Goal: Task Accomplishment & Management: Use online tool/utility

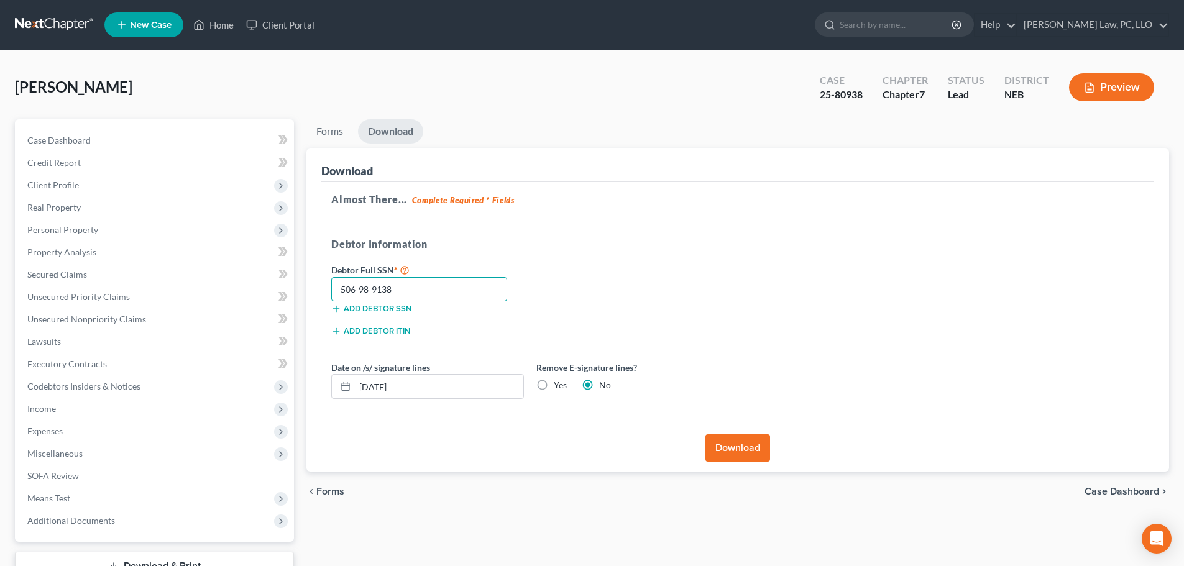
type input "506-98-9138"
click at [753, 456] on button "Download" at bounding box center [737, 447] width 65 height 27
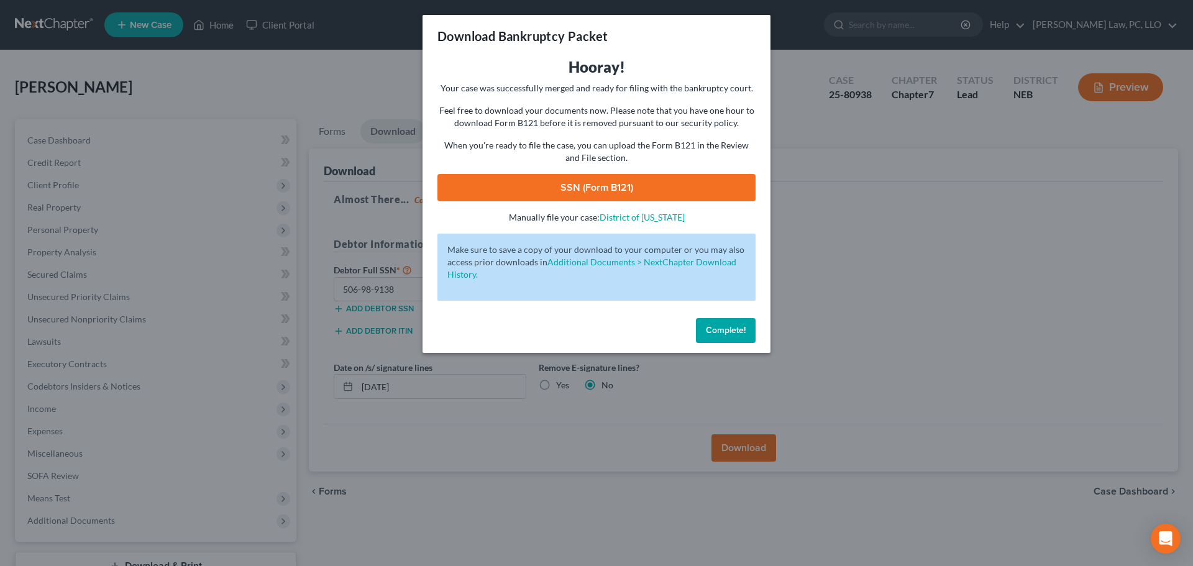
click at [611, 194] on link "SSN (Form B121)" at bounding box center [596, 187] width 318 height 27
click at [718, 336] on button "Complete!" at bounding box center [726, 330] width 60 height 25
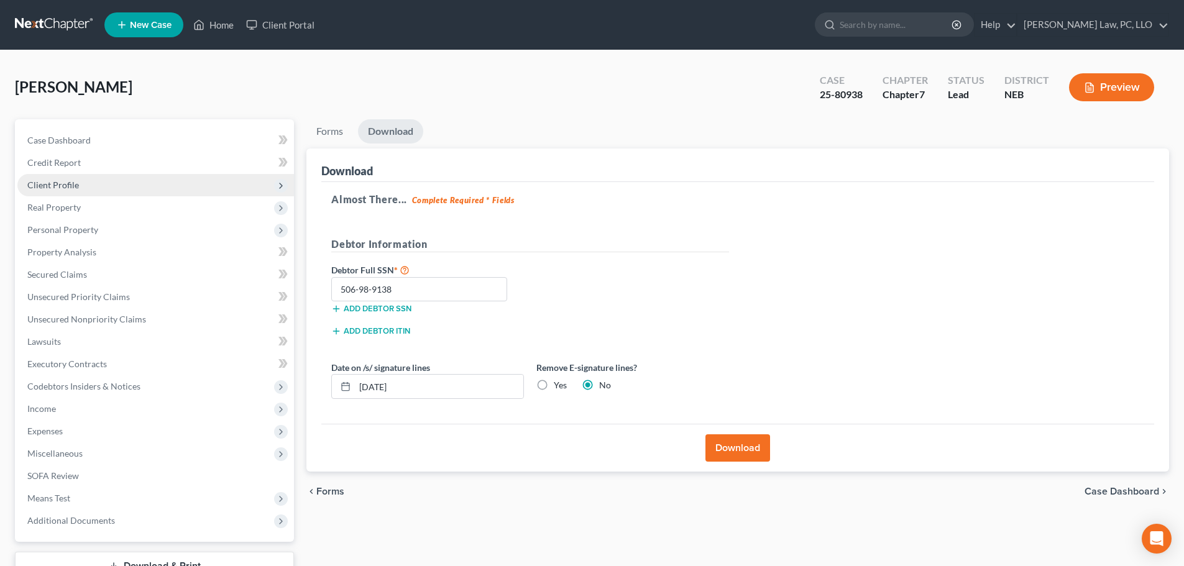
click at [88, 187] on span "Client Profile" at bounding box center [155, 185] width 277 height 22
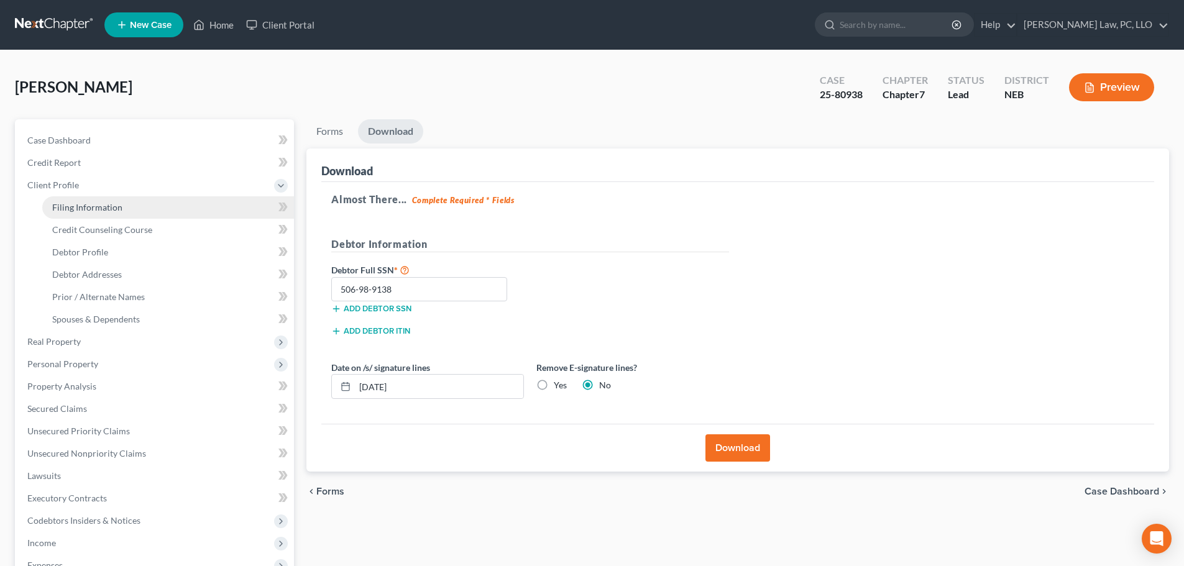
click at [149, 209] on link "Filing Information" at bounding box center [168, 207] width 252 height 22
select select "1"
select select "0"
select select "48"
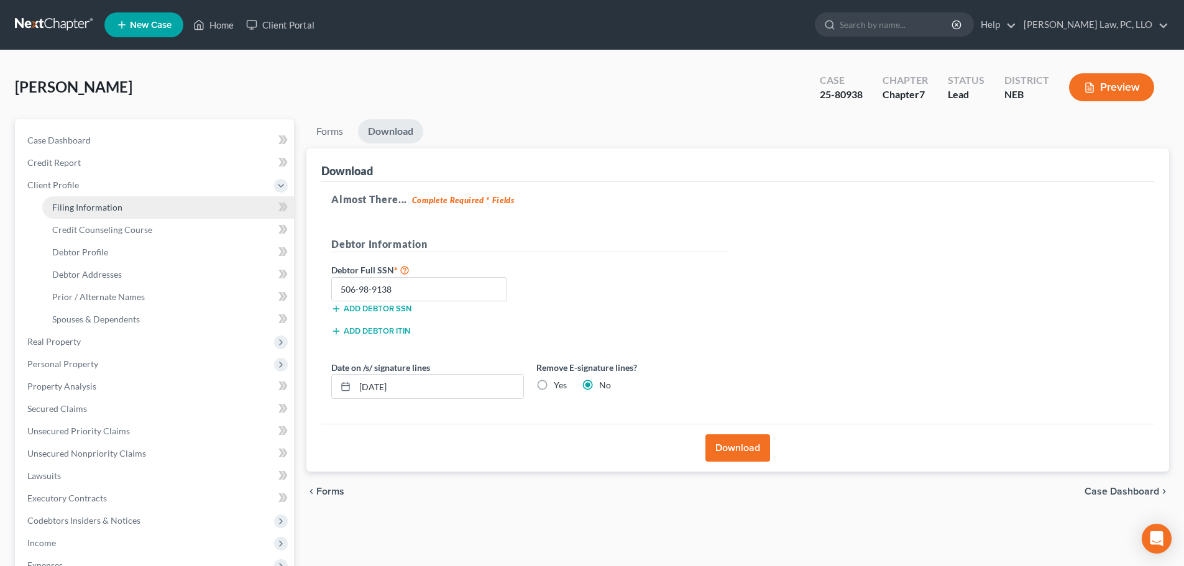
select select "30"
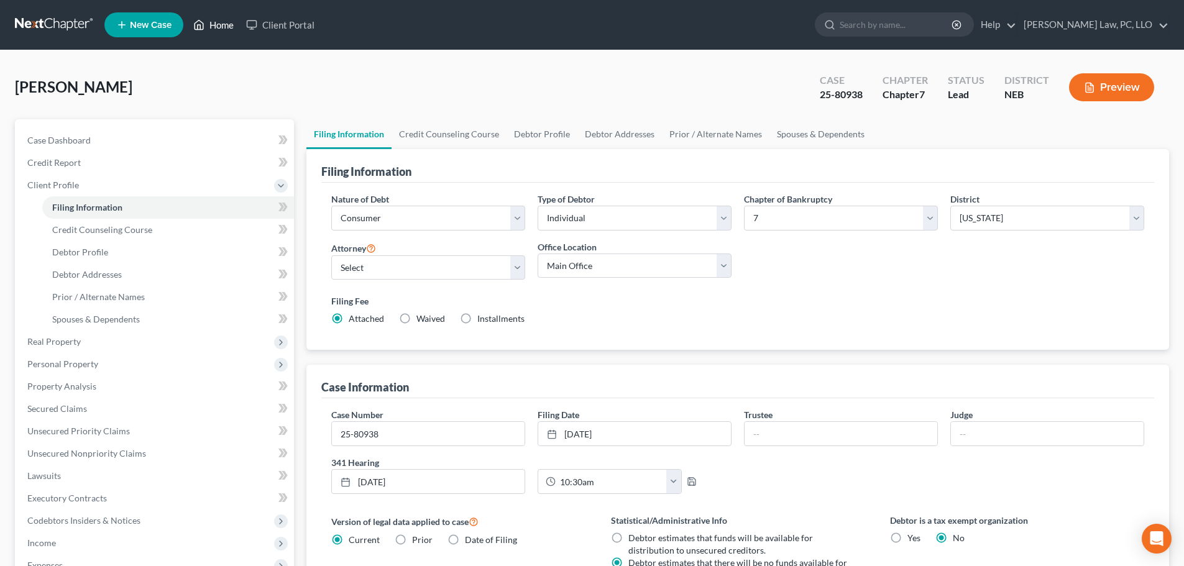
click at [210, 27] on link "Home" at bounding box center [213, 25] width 53 height 22
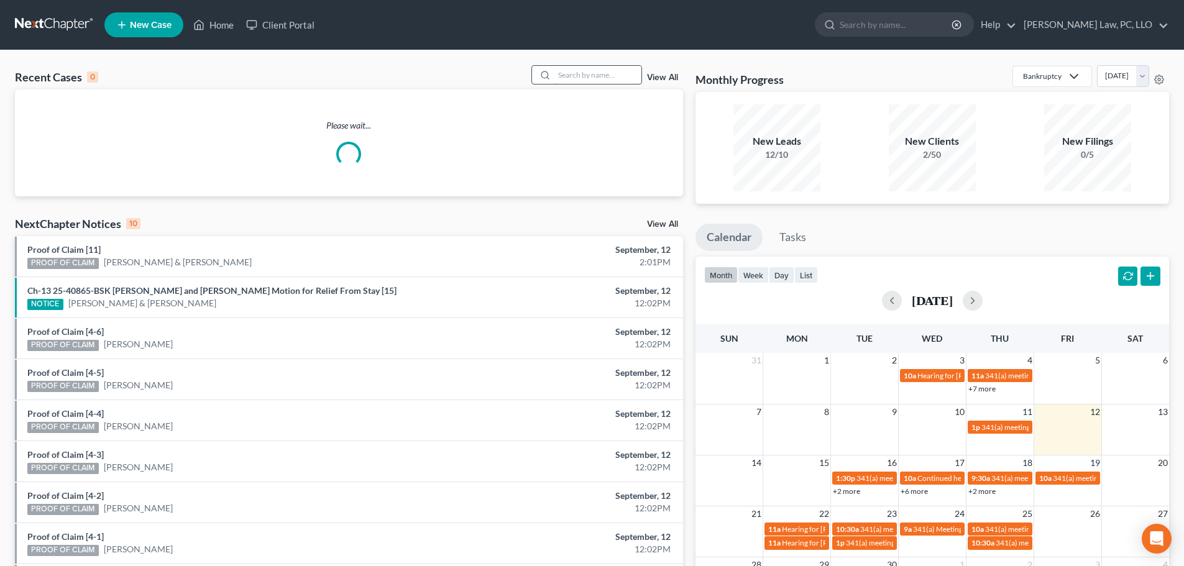
click at [572, 72] on input "search" at bounding box center [597, 75] width 87 height 18
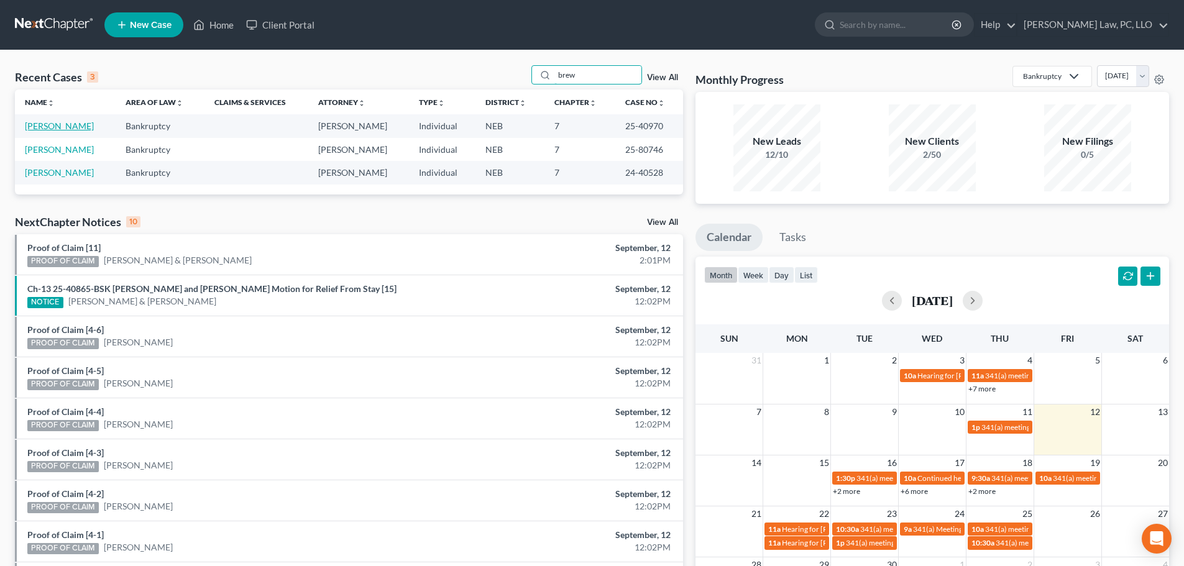
type input "brew"
click at [63, 130] on link "[PERSON_NAME]" at bounding box center [59, 126] width 69 height 11
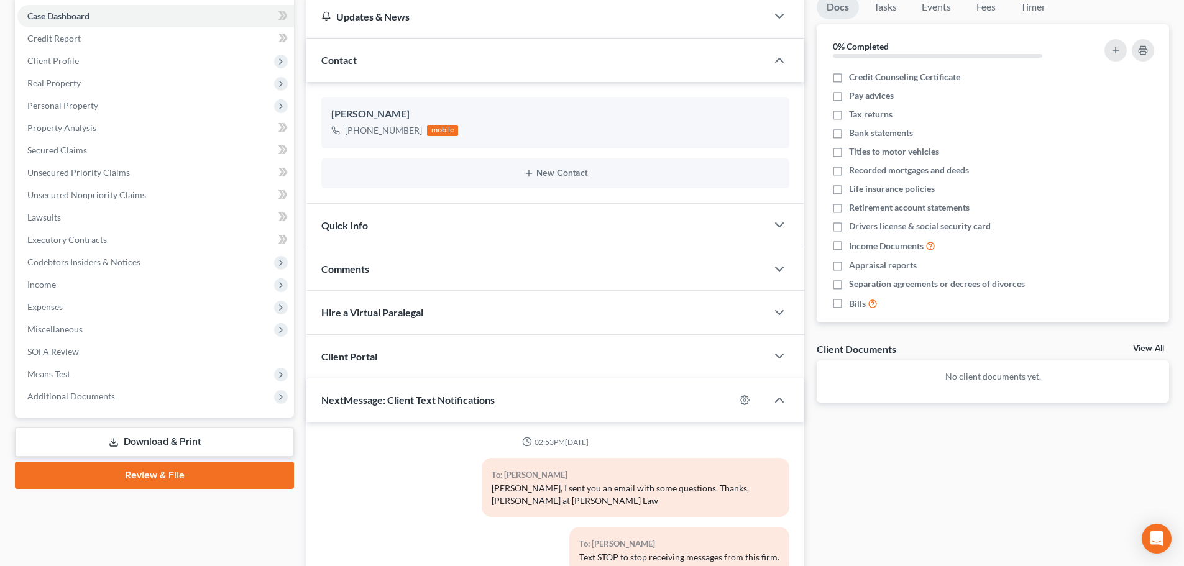
click at [145, 432] on link "Download & Print" at bounding box center [154, 442] width 279 height 29
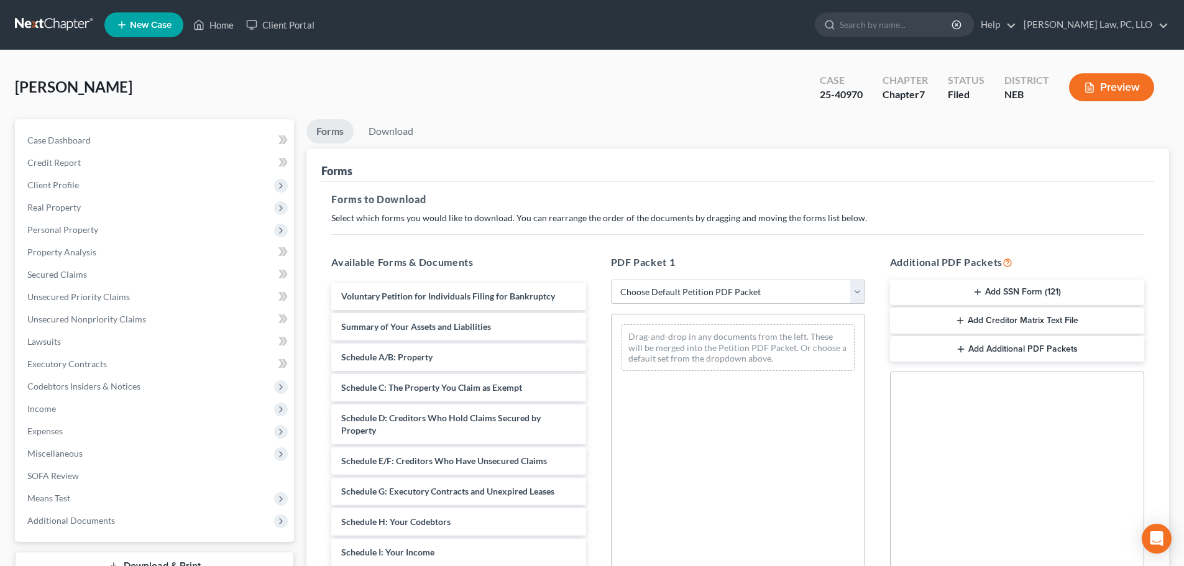
click at [689, 284] on select "Choose Default Petition PDF Packet Complete Bankruptcy Petition (all forms and …" at bounding box center [738, 292] width 254 height 25
click at [978, 321] on button "Add Creditor Matrix Text File" at bounding box center [1017, 321] width 254 height 26
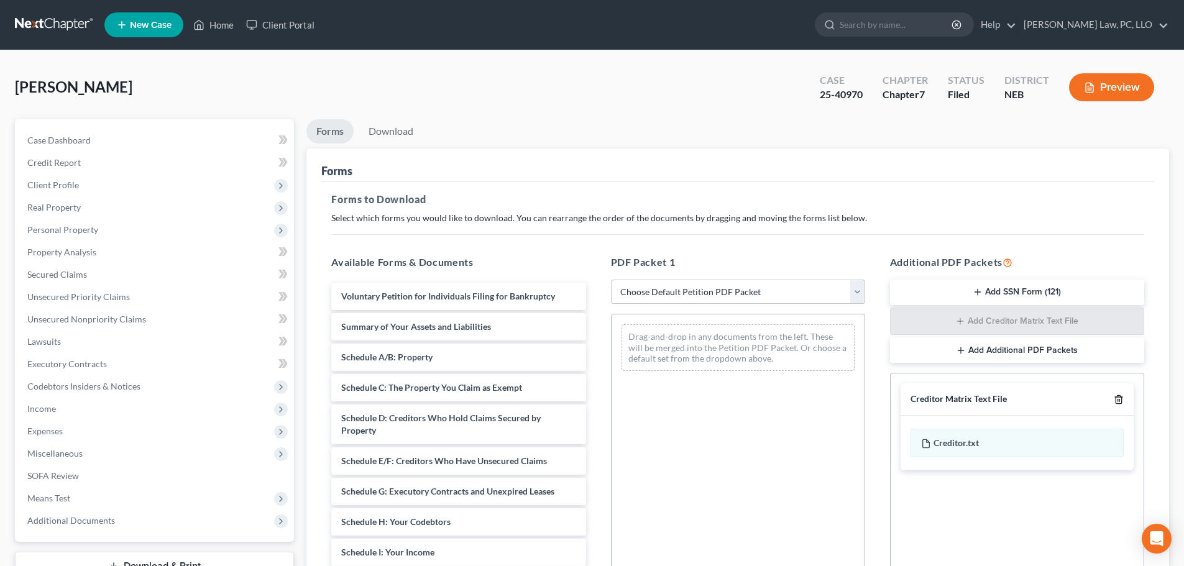
click at [1120, 400] on icon "button" at bounding box center [1119, 400] width 10 height 10
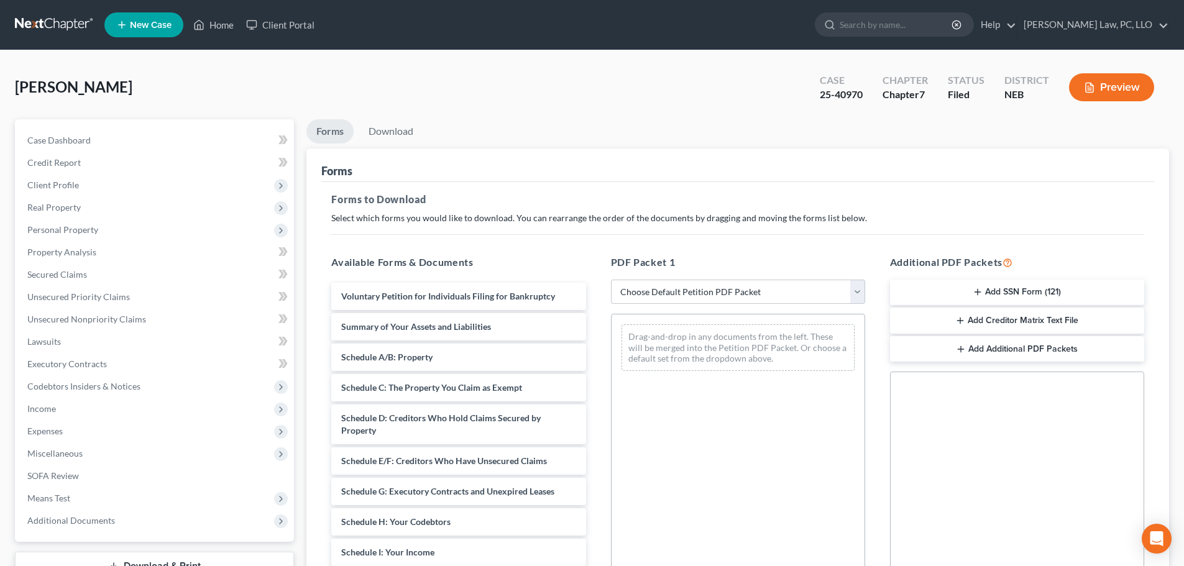
click at [1012, 293] on button "Add SSN Form (121)" at bounding box center [1017, 293] width 254 height 26
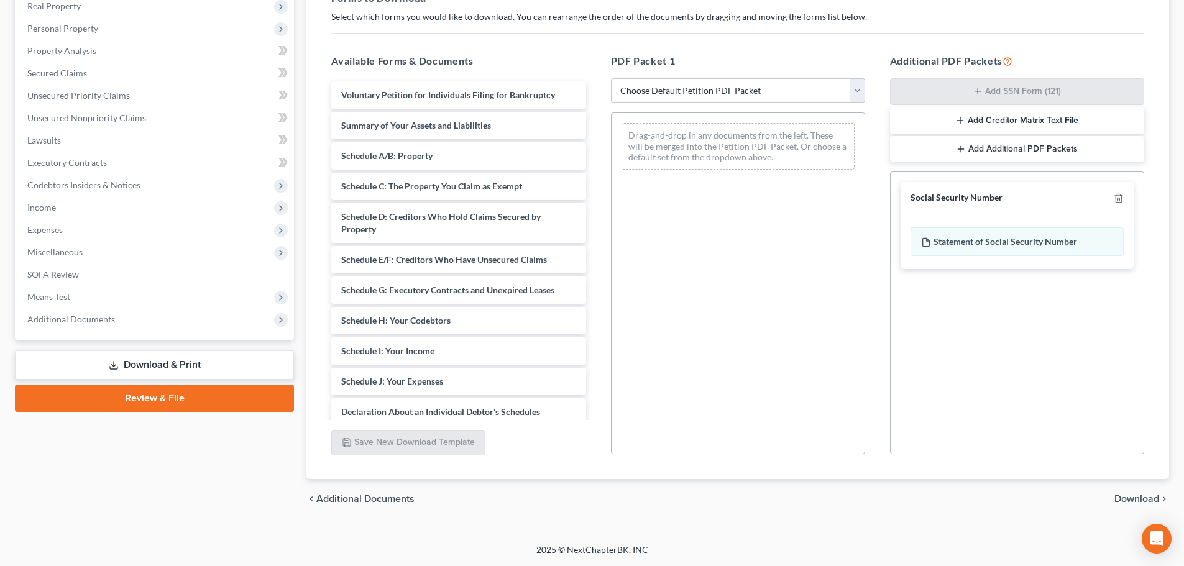
click at [1120, 499] on span "Download" at bounding box center [1136, 499] width 45 height 10
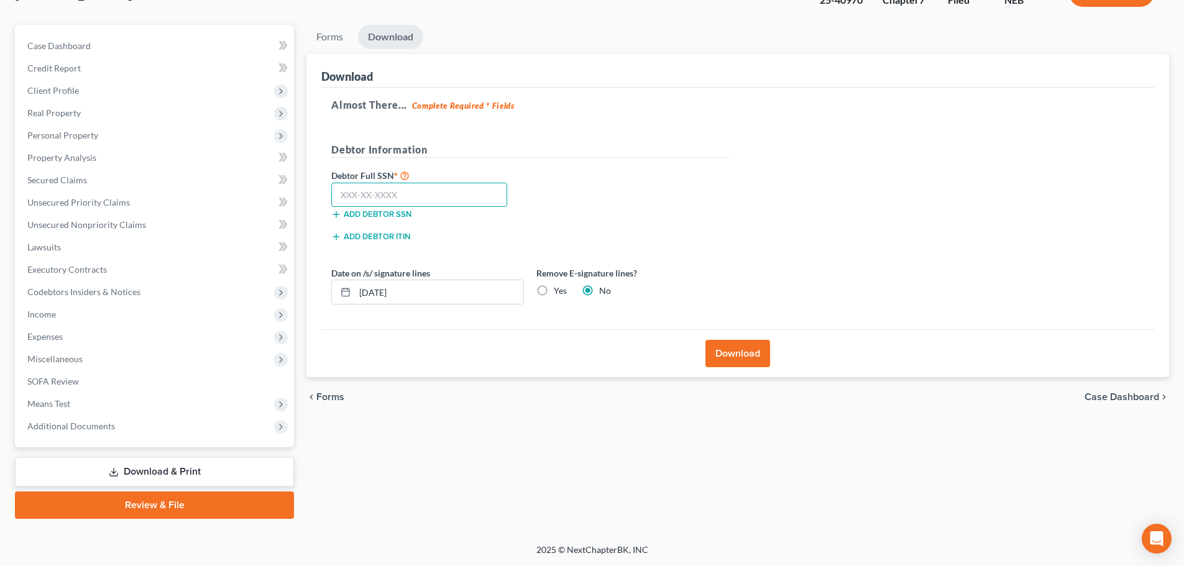
click at [364, 196] on input "text" at bounding box center [419, 195] width 176 height 25
type input "506-39-1938"
drag, startPoint x: 421, startPoint y: 298, endPoint x: 309, endPoint y: 293, distance: 111.3
click at [309, 293] on div "Download Almost There... Complete Required * Fields Debtor Information Debtor F…" at bounding box center [737, 216] width 863 height 324
click at [730, 355] on button "Download" at bounding box center [737, 353] width 65 height 27
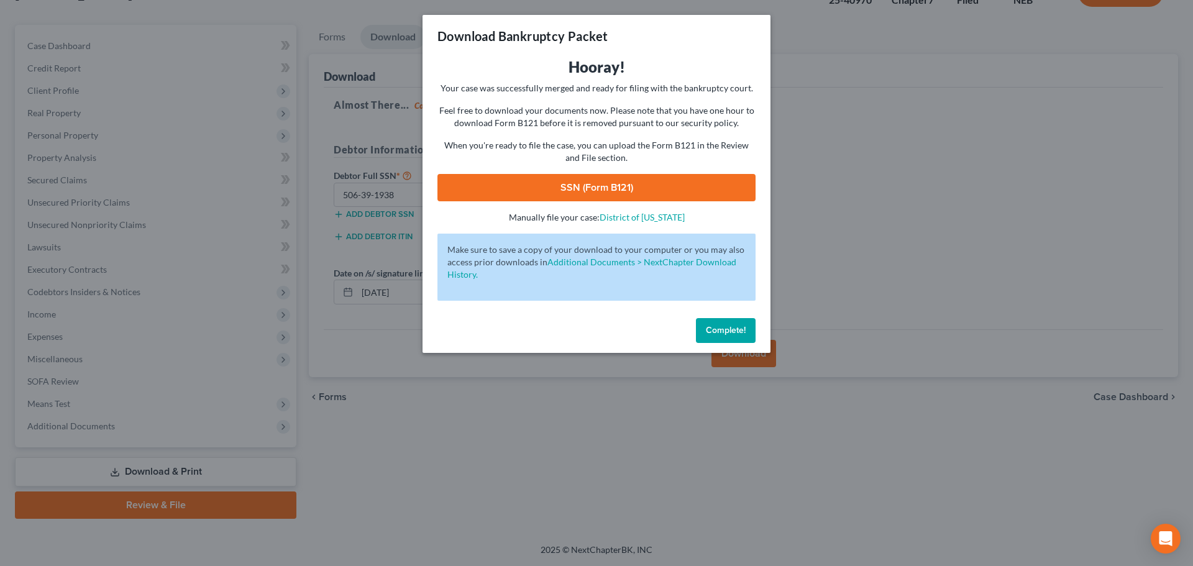
click at [614, 194] on link "SSN (Form B121)" at bounding box center [596, 187] width 318 height 27
click at [717, 336] on button "Complete!" at bounding box center [726, 330] width 60 height 25
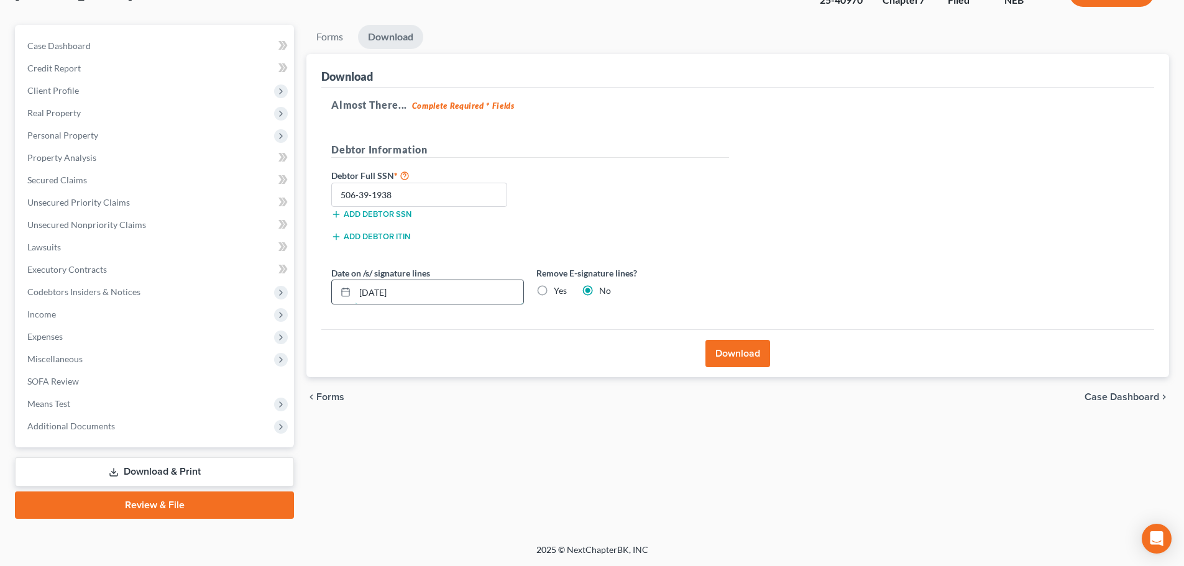
click at [383, 290] on input "[DATE]" at bounding box center [439, 292] width 168 height 24
type input "[DATE]"
click at [738, 360] on button "Download" at bounding box center [737, 353] width 65 height 27
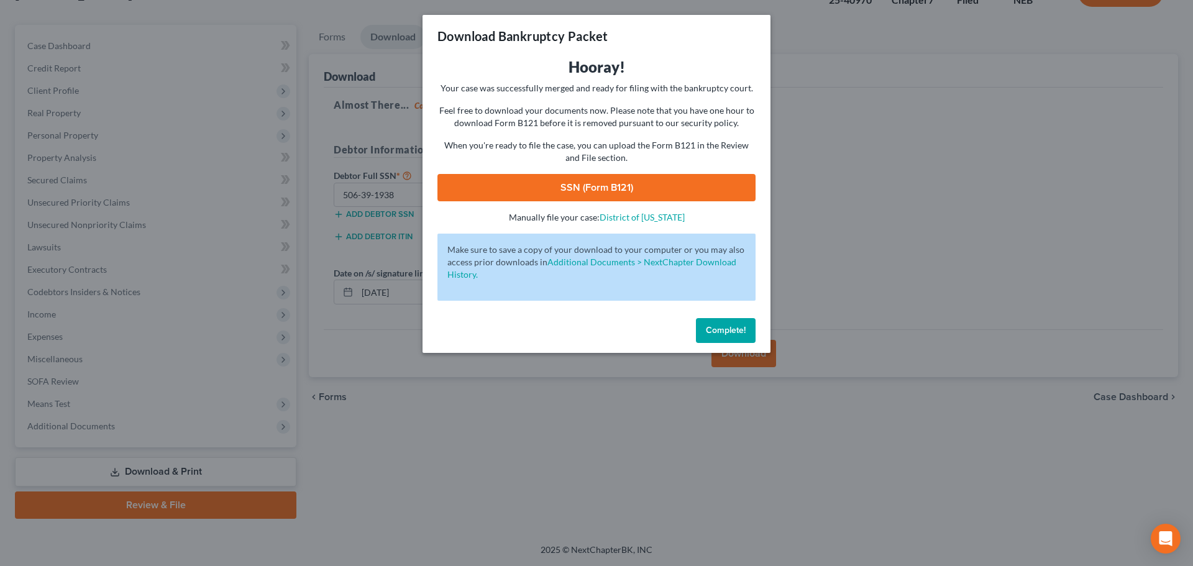
click at [585, 192] on link "SSN (Form B121)" at bounding box center [596, 187] width 318 height 27
drag, startPoint x: 743, startPoint y: 339, endPoint x: 724, endPoint y: 338, distance: 19.3
click at [743, 339] on button "Complete!" at bounding box center [726, 330] width 60 height 25
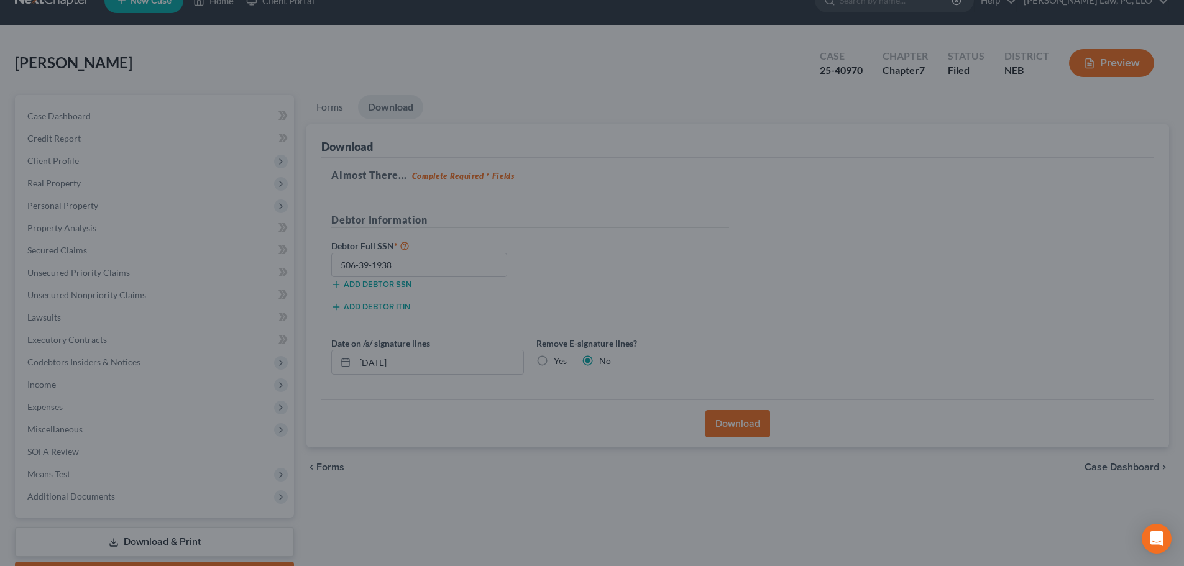
scroll to position [0, 0]
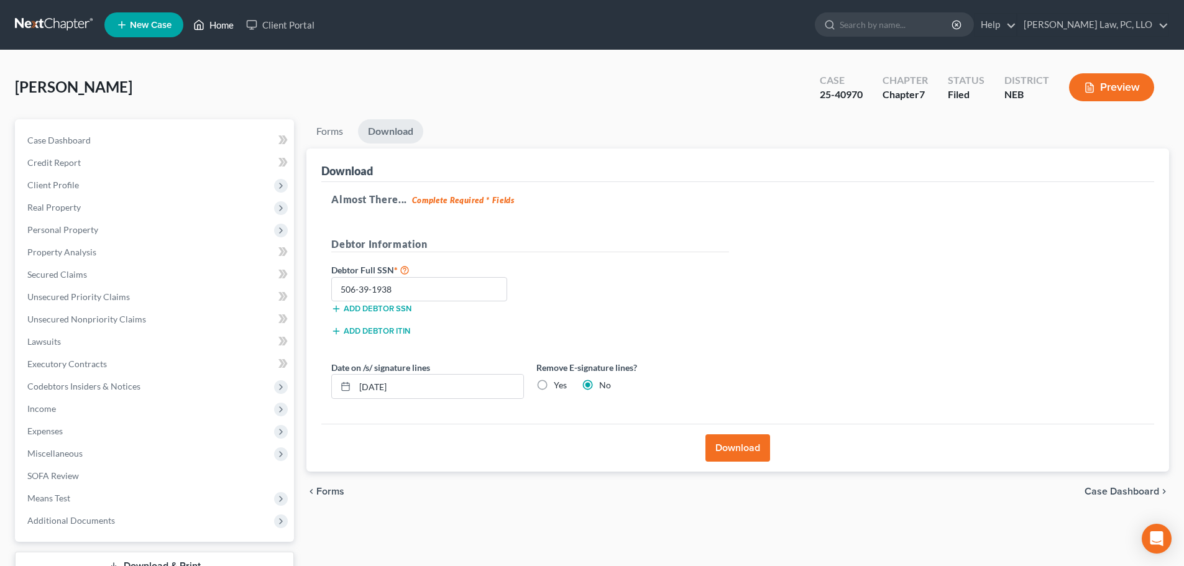
click at [196, 27] on icon at bounding box center [199, 25] width 9 height 9
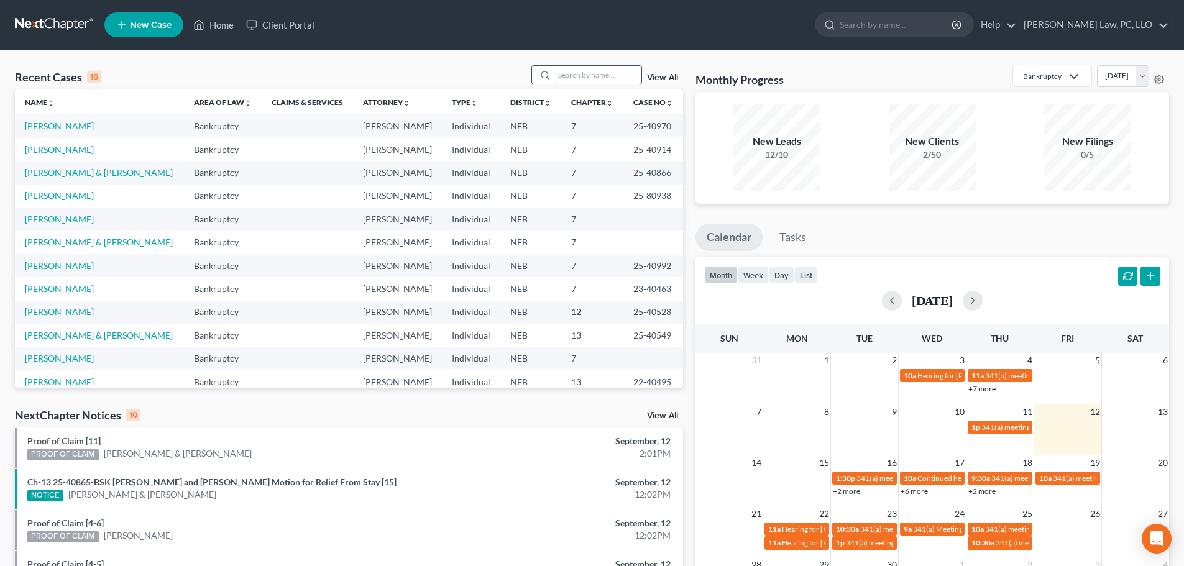
click at [569, 78] on input "search" at bounding box center [597, 75] width 87 height 18
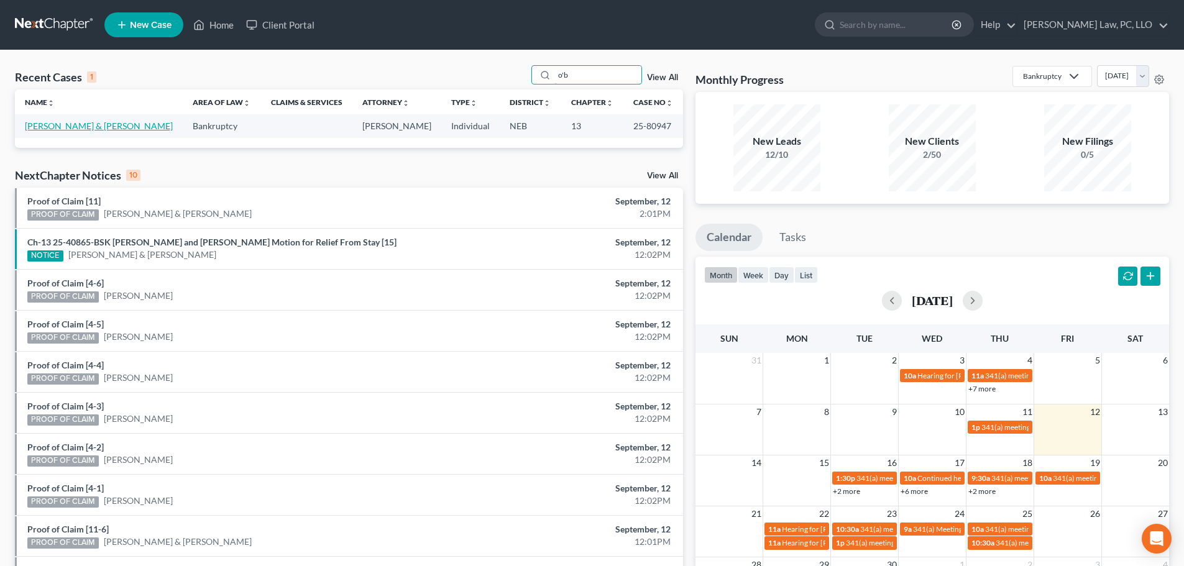
type input "o'b"
click at [45, 126] on link "[PERSON_NAME] & [PERSON_NAME]" at bounding box center [99, 126] width 148 height 11
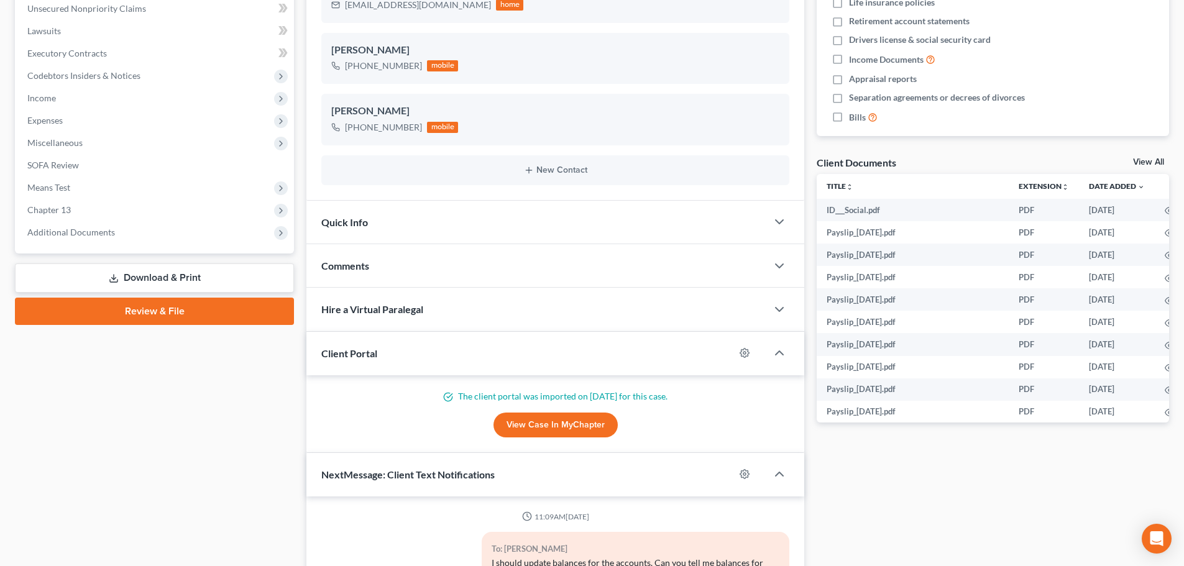
scroll to position [9, 0]
click at [140, 268] on link "Download & Print" at bounding box center [154, 277] width 279 height 29
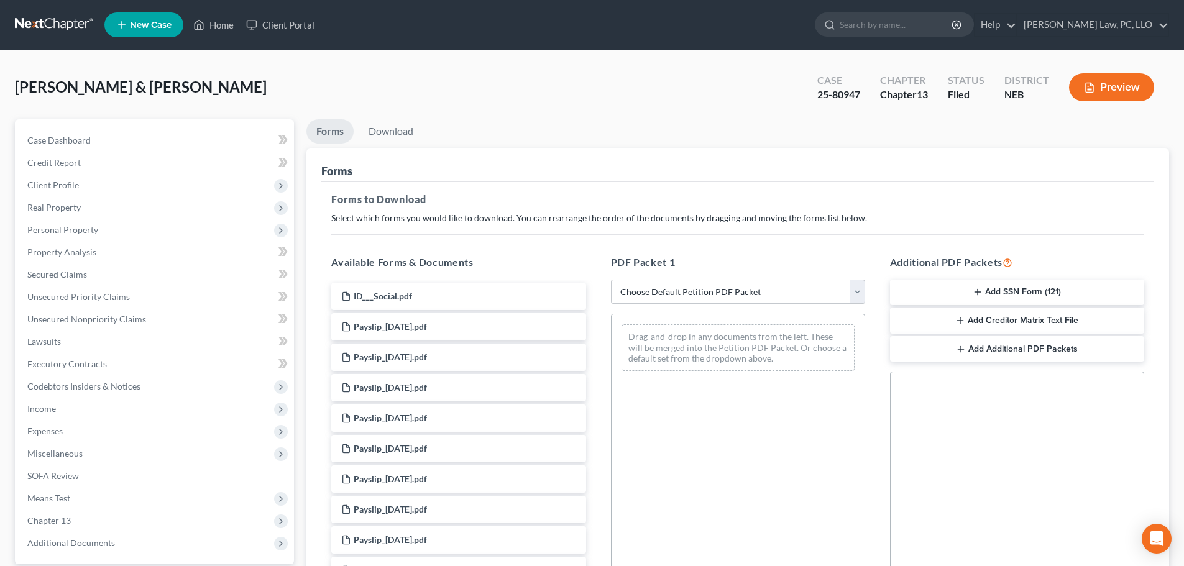
click at [970, 293] on button "Add SSN Form (121)" at bounding box center [1017, 293] width 254 height 26
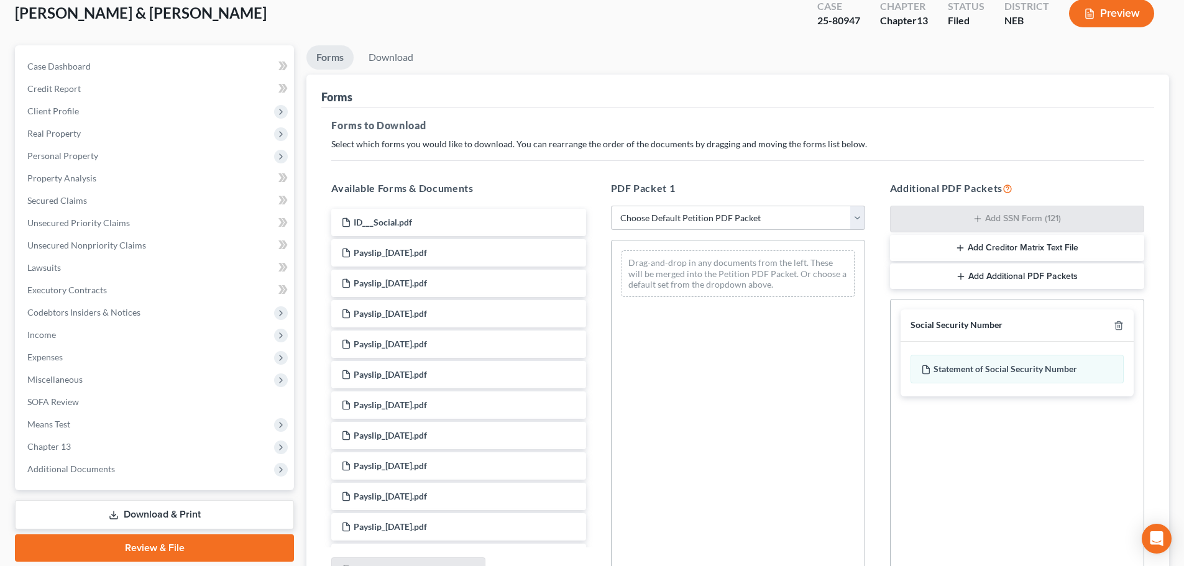
scroll to position [201, 0]
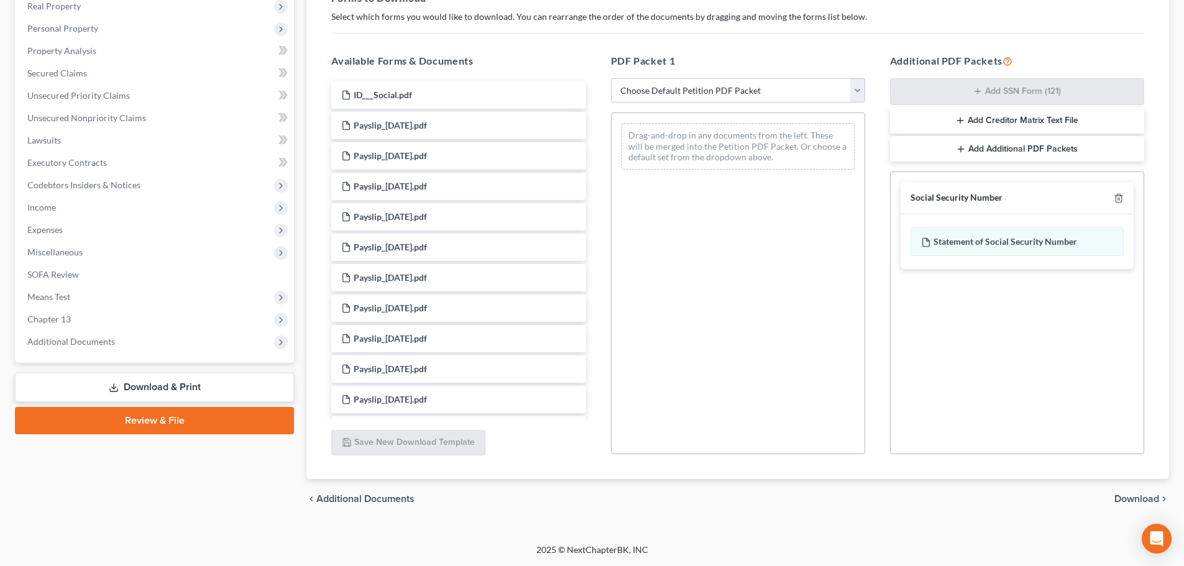
click at [1135, 500] on span "Download" at bounding box center [1136, 499] width 45 height 10
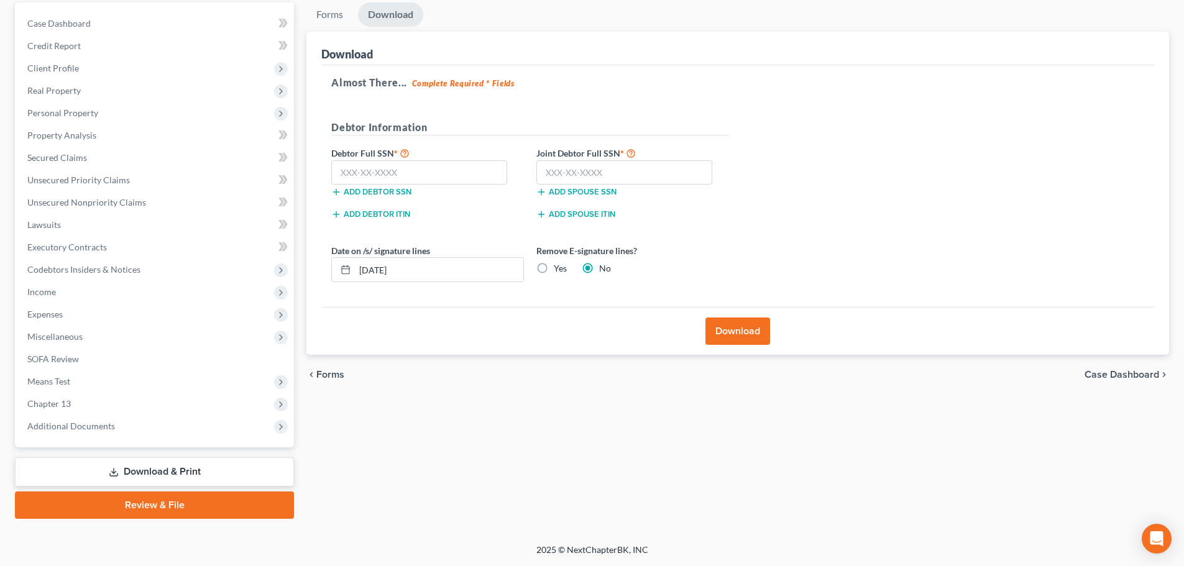
scroll to position [117, 0]
click at [426, 173] on input "text" at bounding box center [419, 172] width 176 height 25
type input "220-59-4979"
click at [624, 167] on input "text" at bounding box center [624, 172] width 176 height 25
type input "574-31-2090"
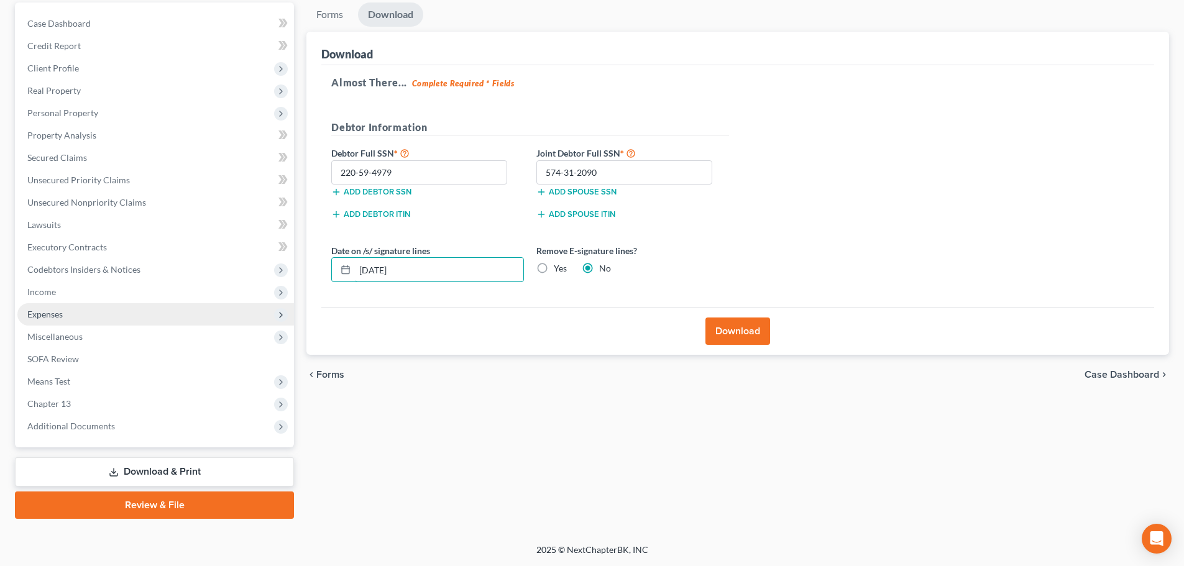
drag, startPoint x: 416, startPoint y: 280, endPoint x: 269, endPoint y: 311, distance: 150.0
click at [271, 305] on div "Petition Navigation Case Dashboard Payments Invoices Payments Payments Credit R…" at bounding box center [592, 260] width 1166 height 516
type input "[DATE]"
click at [739, 332] on button "Download" at bounding box center [737, 331] width 65 height 27
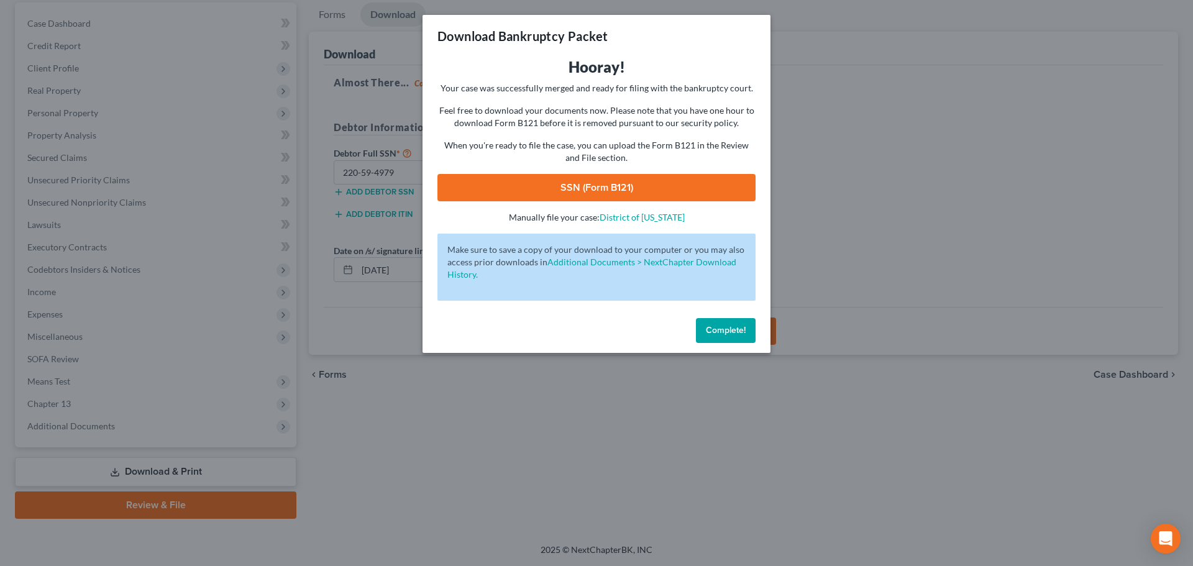
click at [633, 179] on link "SSN (Form B121)" at bounding box center [596, 187] width 318 height 27
drag, startPoint x: 725, startPoint y: 332, endPoint x: 710, endPoint y: 332, distance: 14.3
click at [725, 332] on span "Complete!" at bounding box center [726, 330] width 40 height 11
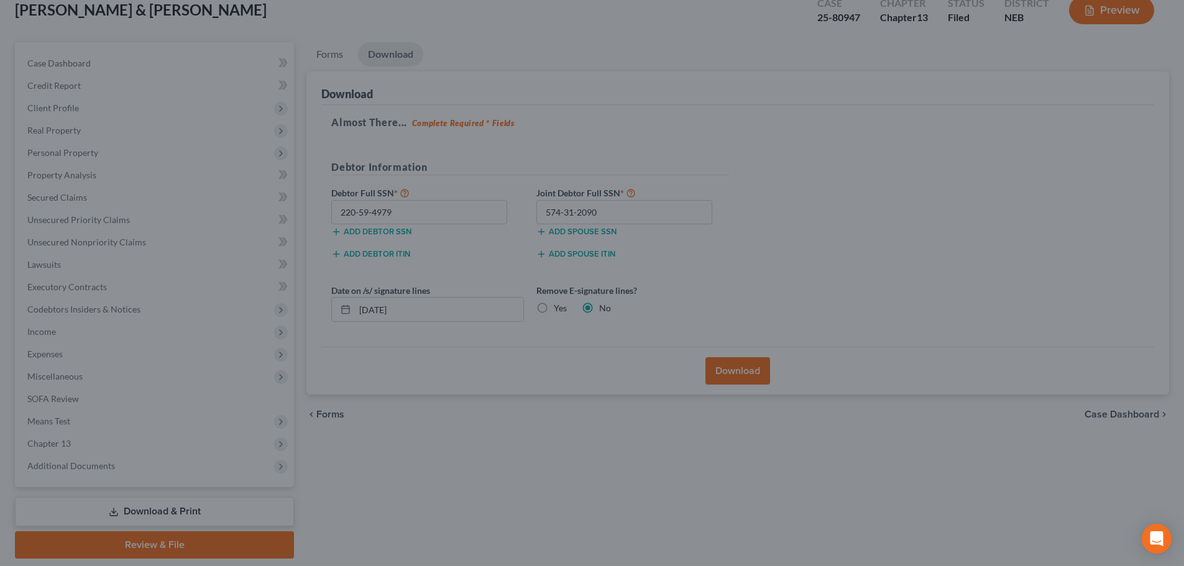
scroll to position [0, 0]
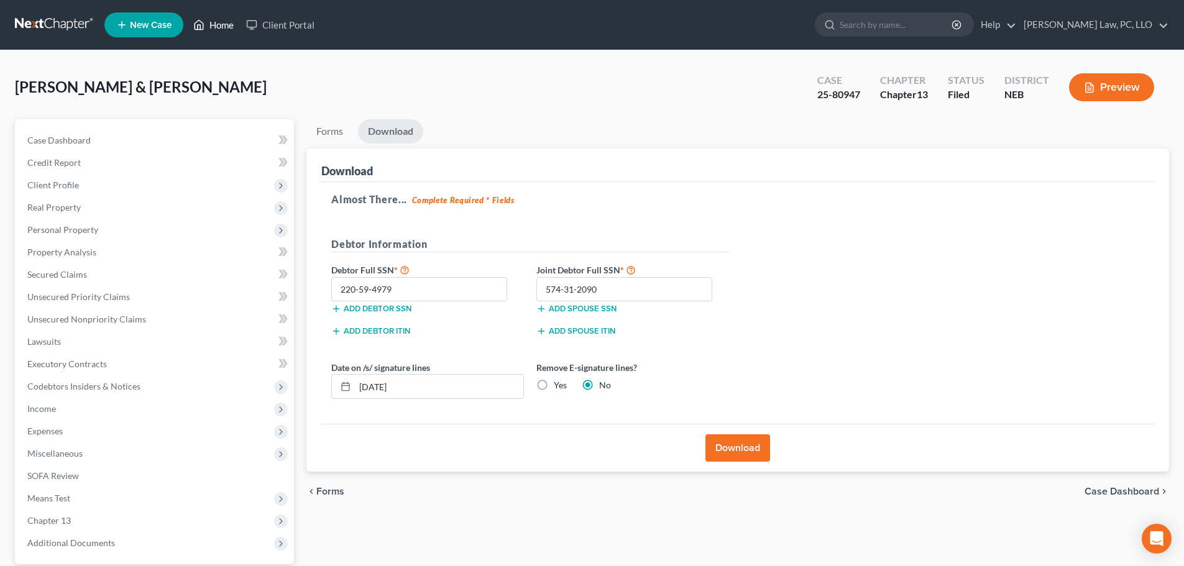
click at [204, 24] on icon at bounding box center [199, 25] width 9 height 9
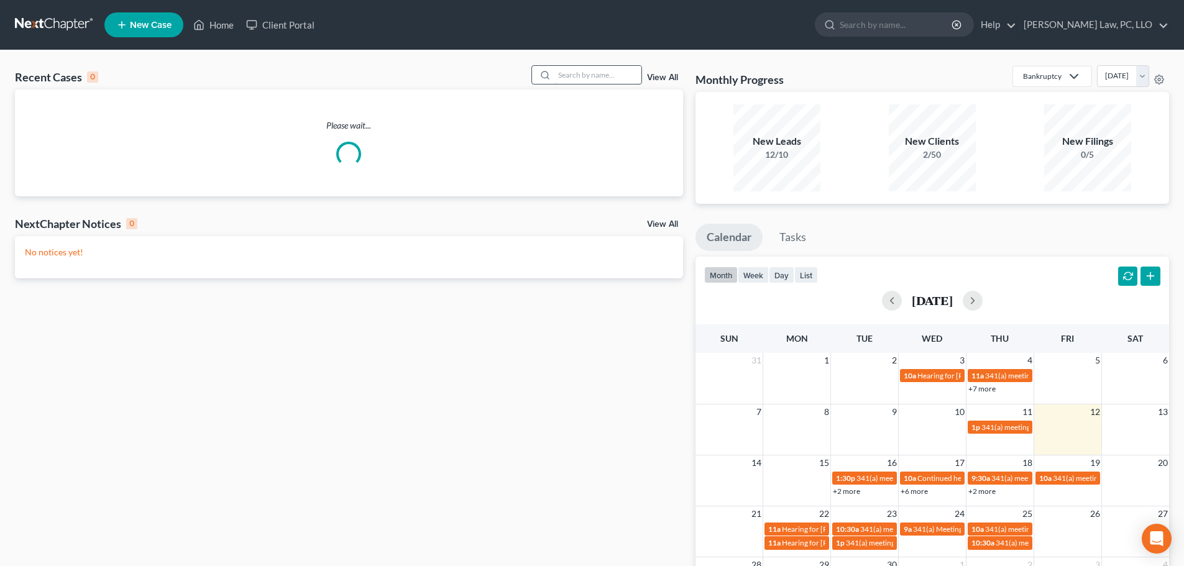
click at [604, 75] on input "search" at bounding box center [597, 75] width 87 height 18
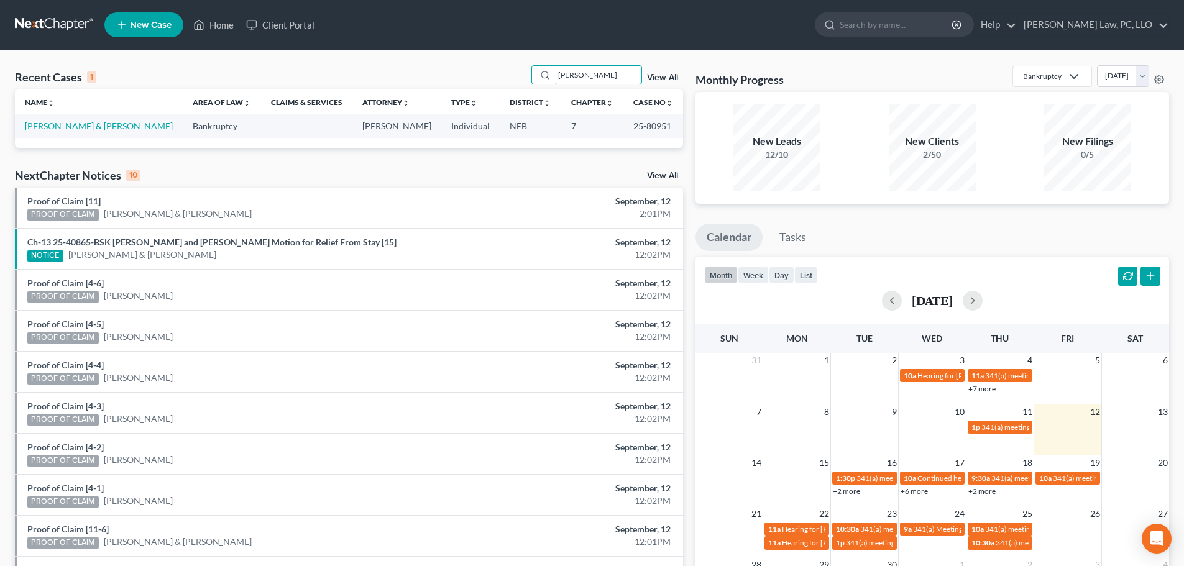
type input "[PERSON_NAME]"
click at [92, 126] on link "[PERSON_NAME] & [PERSON_NAME]" at bounding box center [99, 126] width 148 height 11
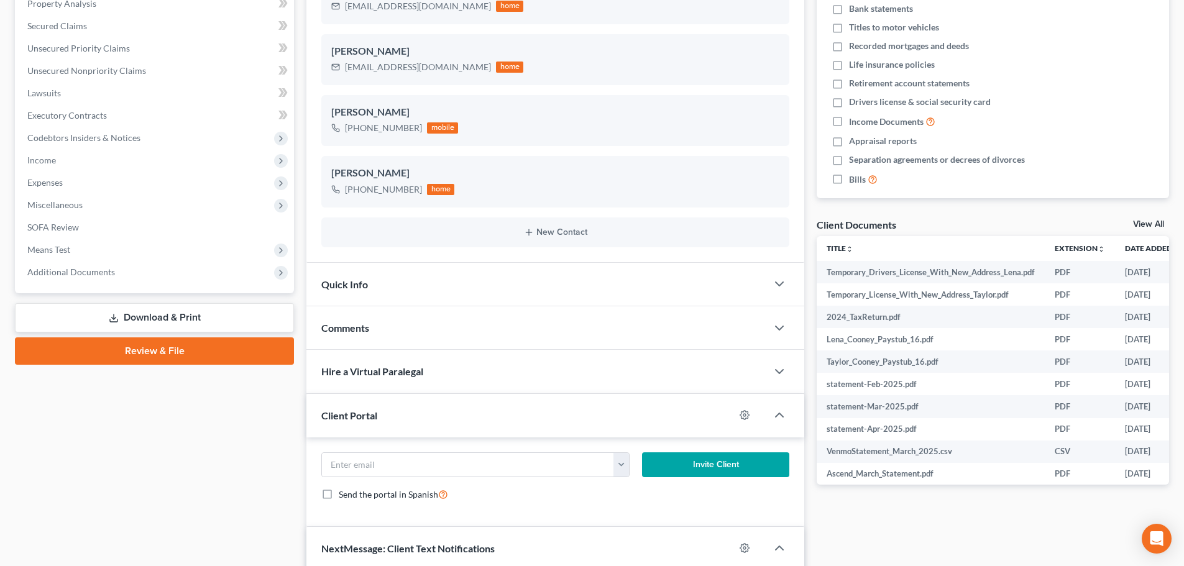
click at [151, 309] on link "Download & Print" at bounding box center [154, 317] width 279 height 29
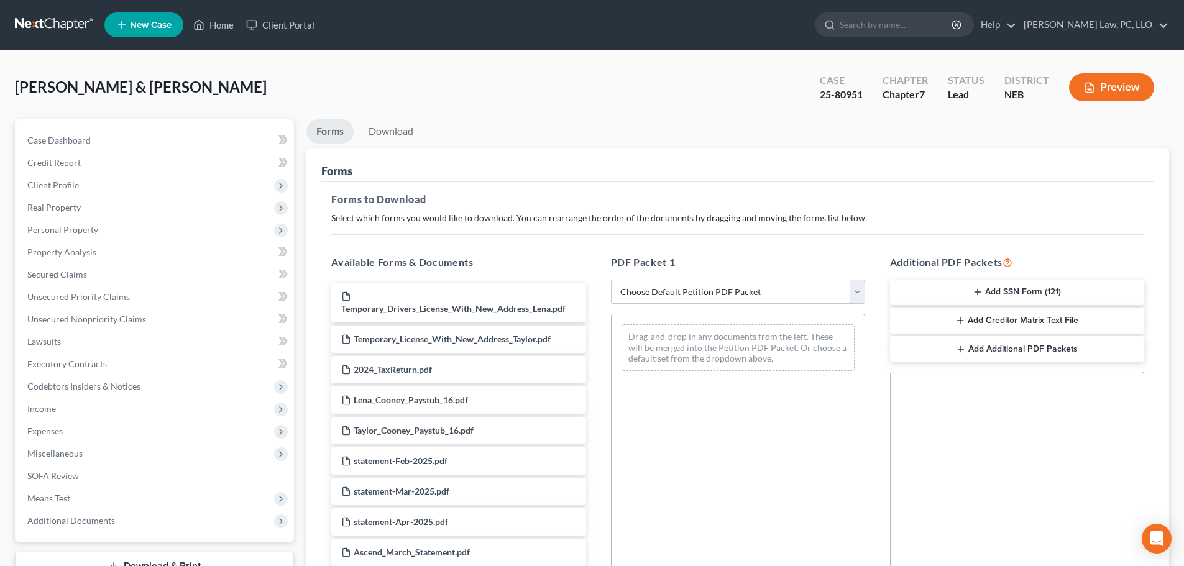
click at [972, 288] on icon "button" at bounding box center [977, 292] width 10 height 10
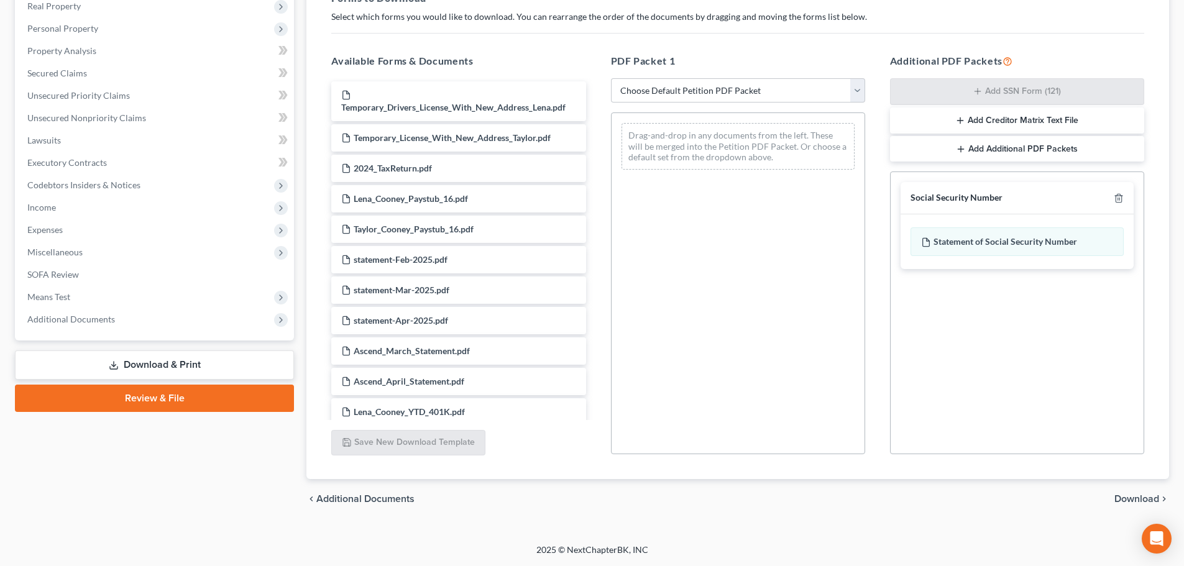
click at [1130, 498] on span "Download" at bounding box center [1136, 499] width 45 height 10
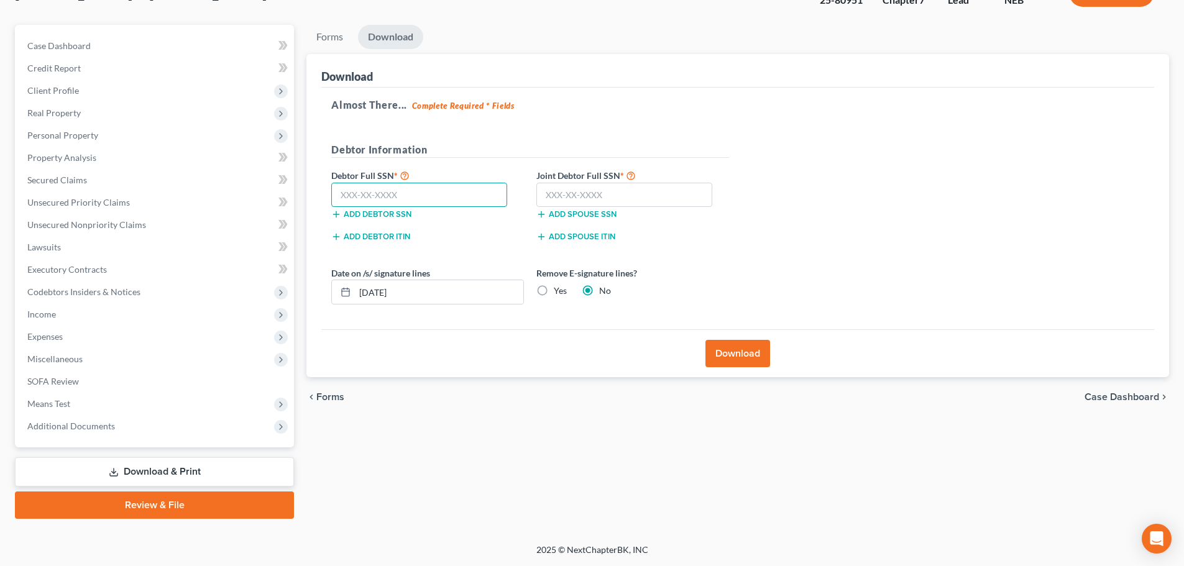
click at [388, 194] on input "text" at bounding box center [419, 195] width 176 height 25
type input "610-08-2325"
click at [590, 191] on input "text" at bounding box center [624, 195] width 176 height 25
type input "610-13-1308"
click at [262, 323] on div "Petition Navigation Case Dashboard Payments Invoices Payments Payments Credit R…" at bounding box center [592, 272] width 1166 height 494
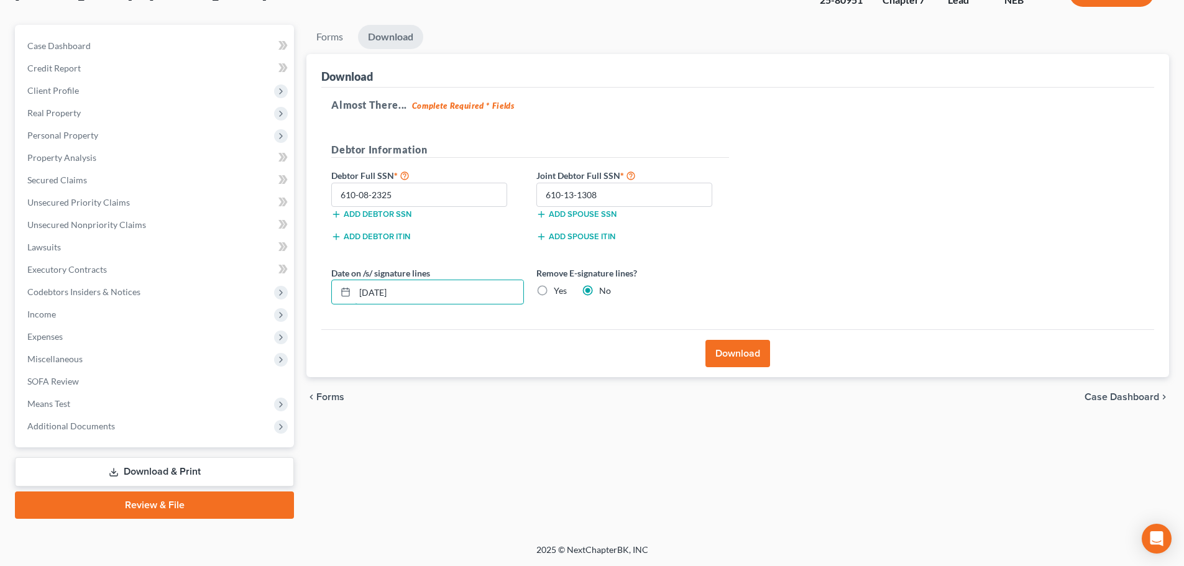
type input "[DATE]"
click at [740, 357] on button "Download" at bounding box center [737, 353] width 65 height 27
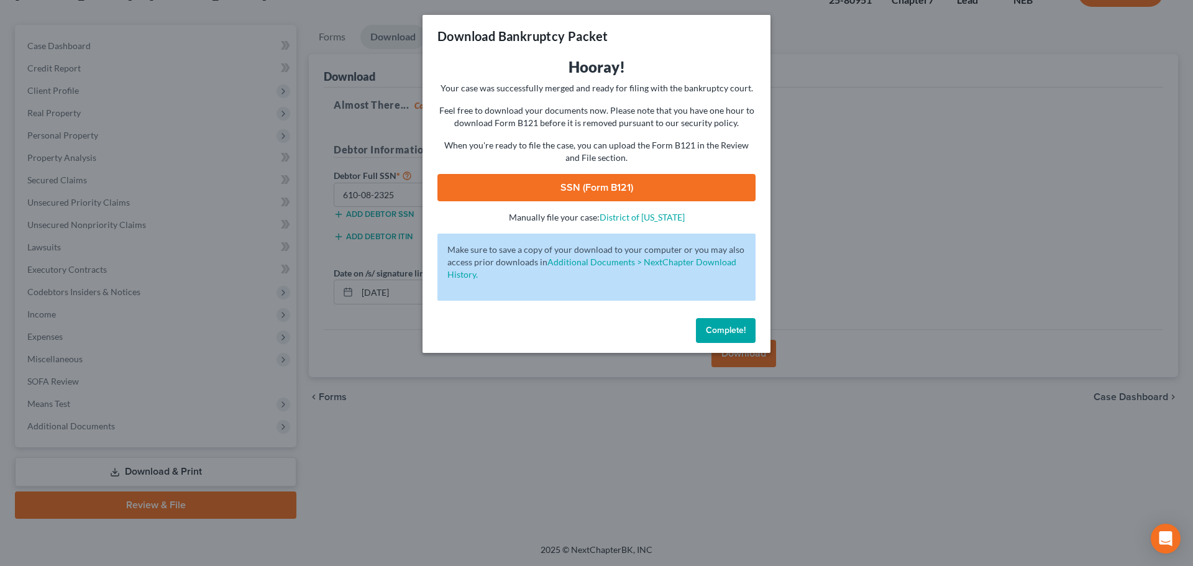
click at [603, 194] on link "SSN (Form B121)" at bounding box center [596, 187] width 318 height 27
click at [731, 339] on button "Complete!" at bounding box center [726, 330] width 60 height 25
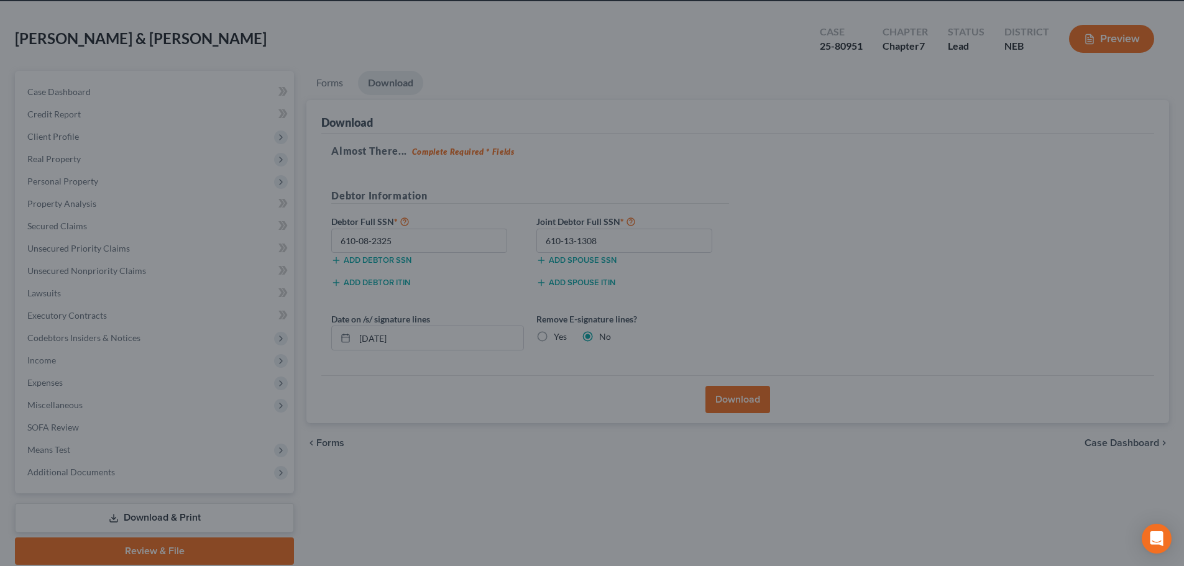
scroll to position [0, 0]
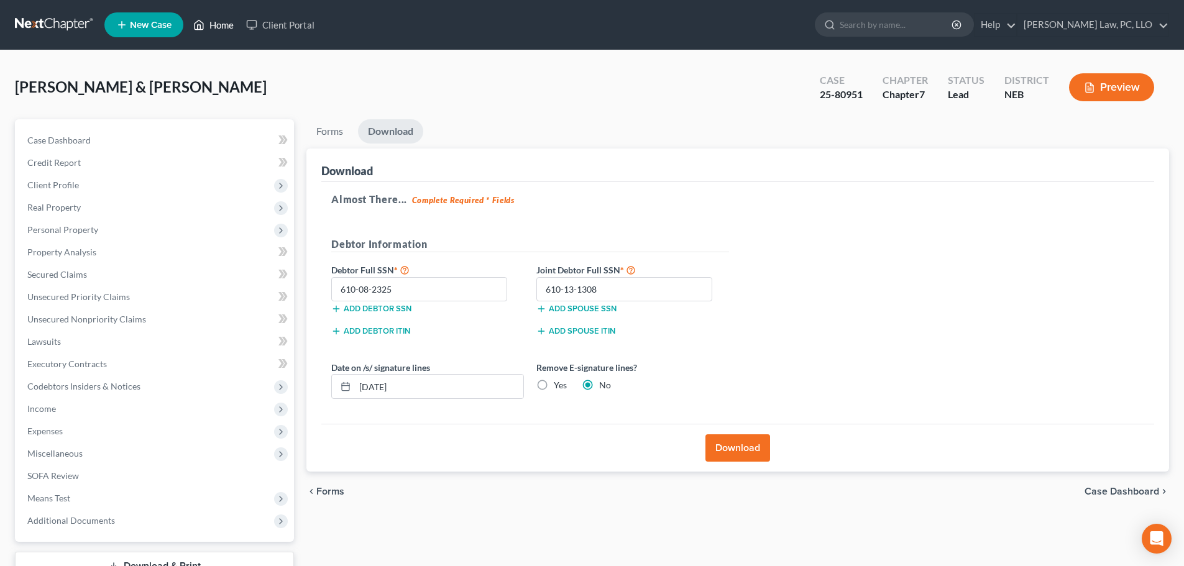
click at [226, 23] on link "Home" at bounding box center [213, 25] width 53 height 22
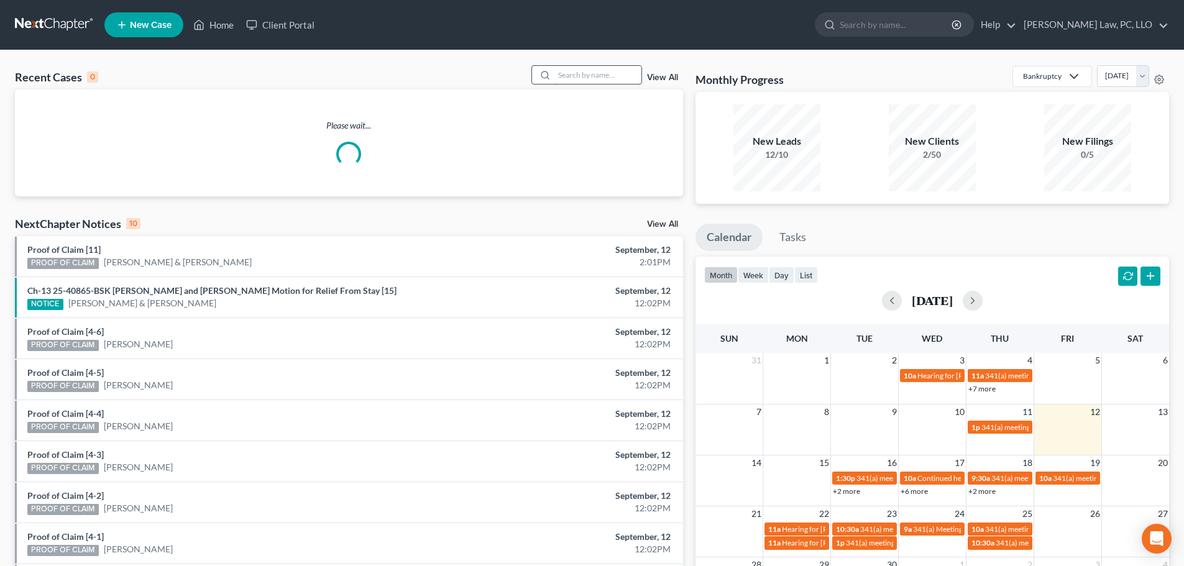
click at [613, 79] on input "search" at bounding box center [597, 75] width 87 height 18
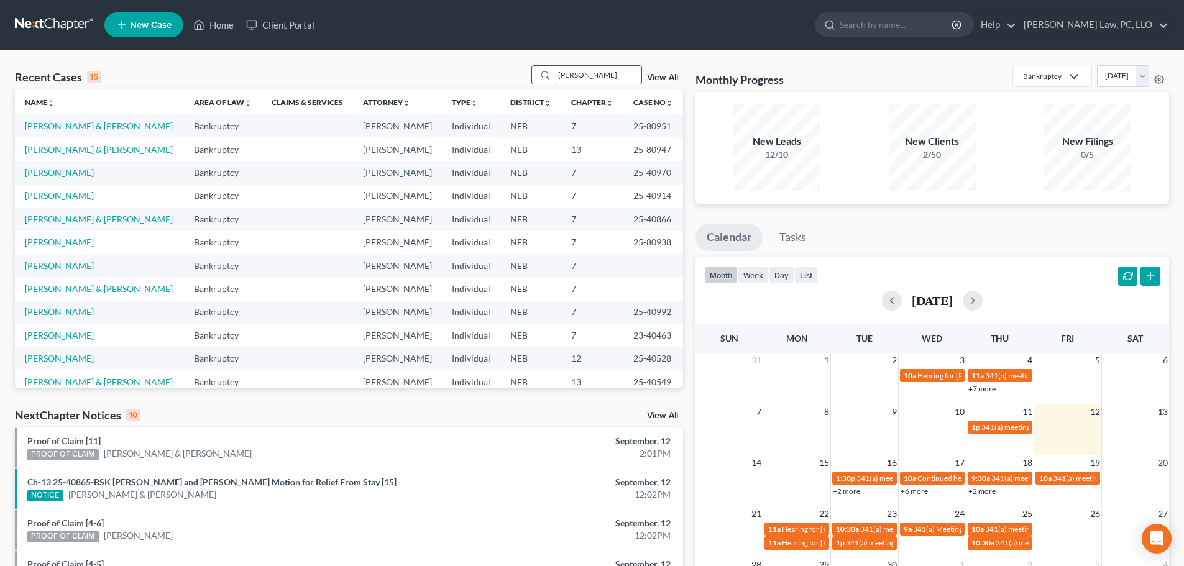
type input "[PERSON_NAME]"
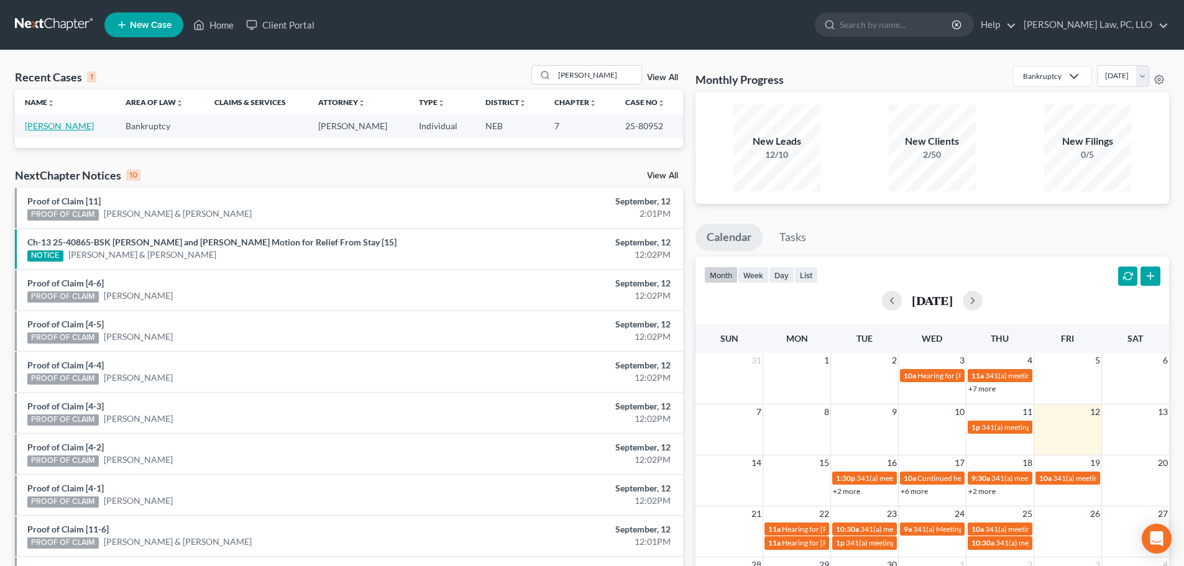
click at [42, 131] on link "[PERSON_NAME]" at bounding box center [59, 126] width 69 height 11
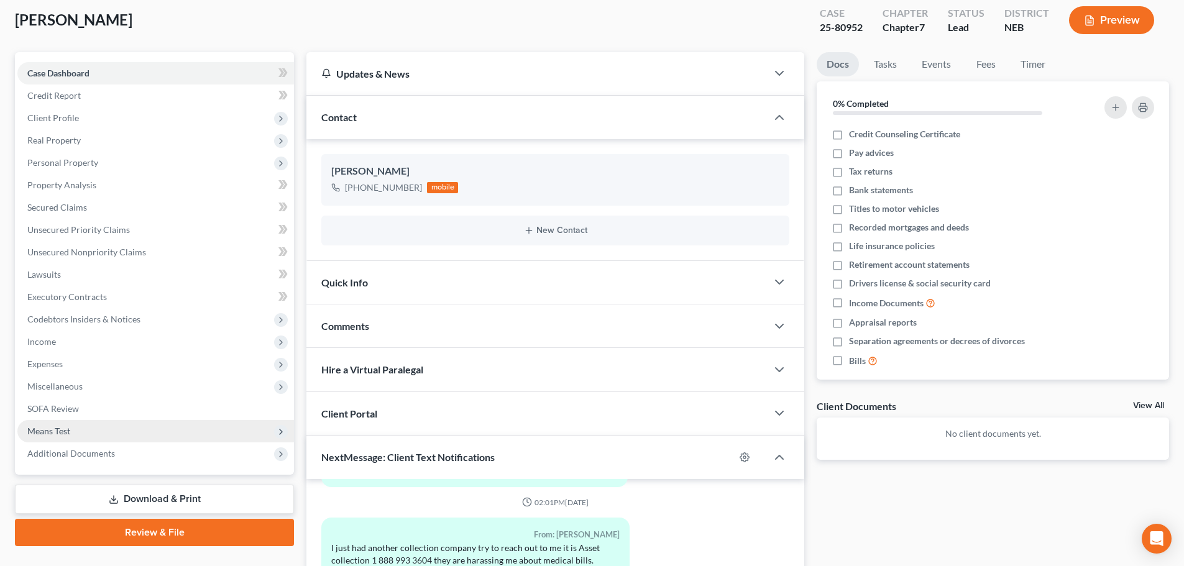
scroll to position [62, 0]
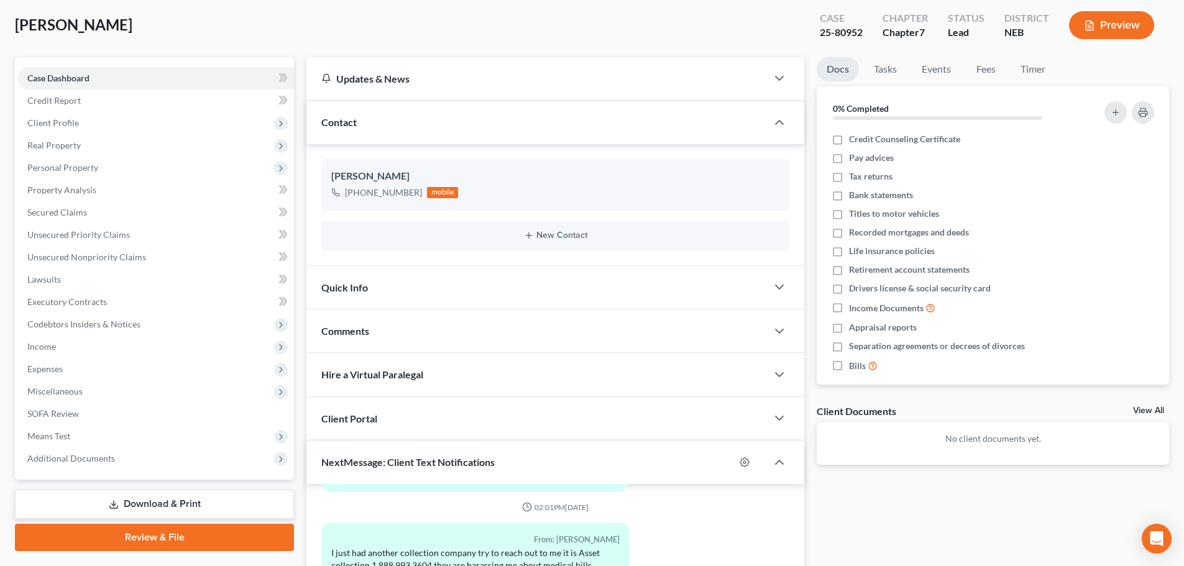
click at [104, 510] on link "Download & Print" at bounding box center [154, 504] width 279 height 29
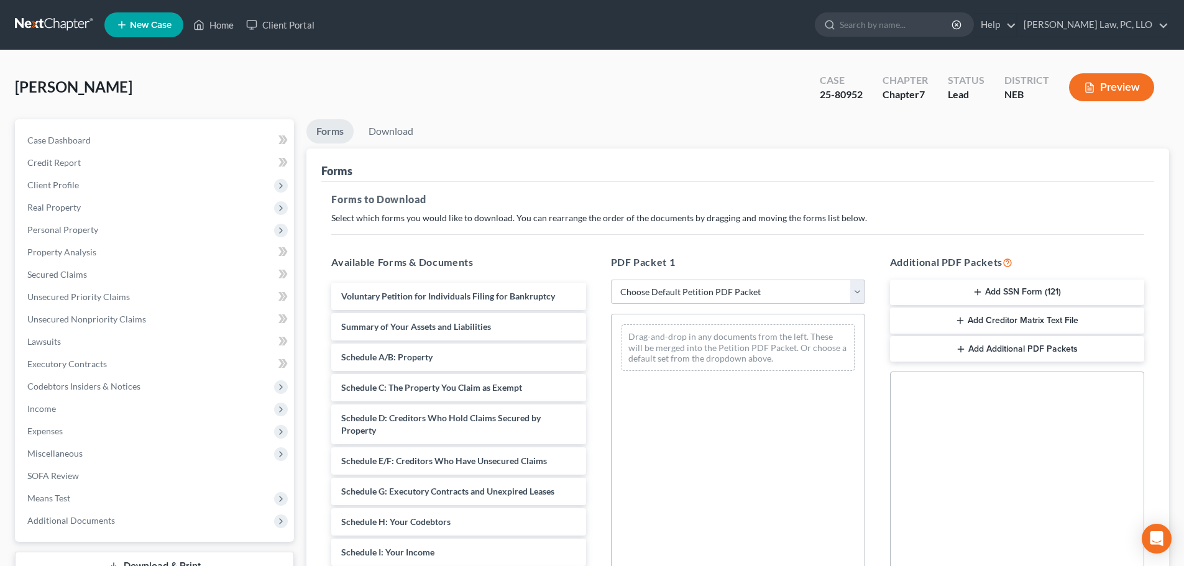
click at [1018, 295] on button "Add SSN Form (121)" at bounding box center [1017, 293] width 254 height 26
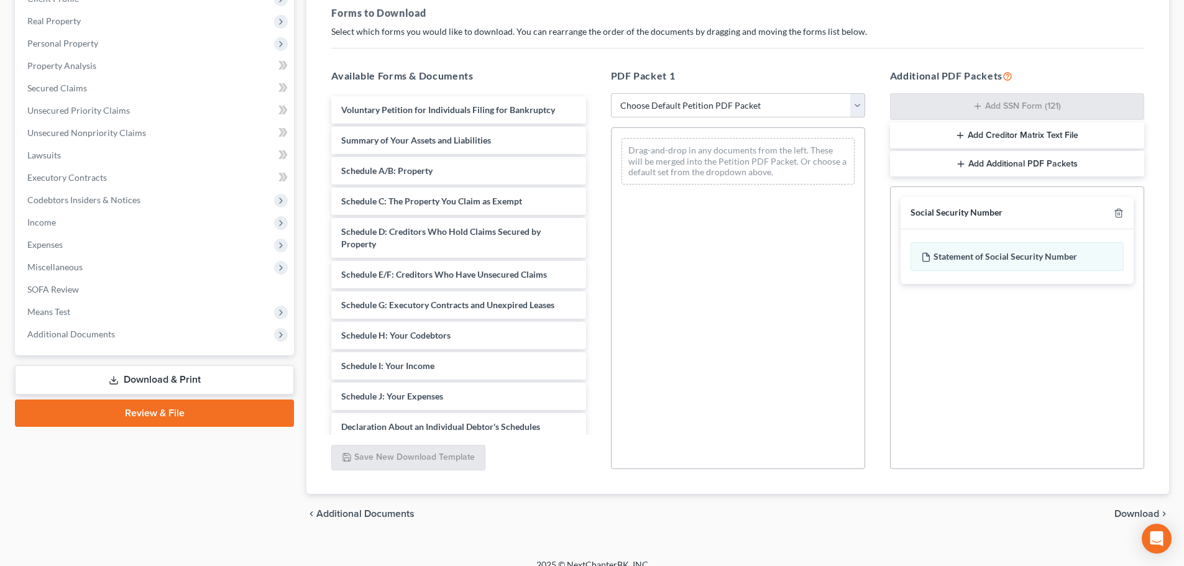
click at [1122, 514] on span "Download" at bounding box center [1136, 514] width 45 height 10
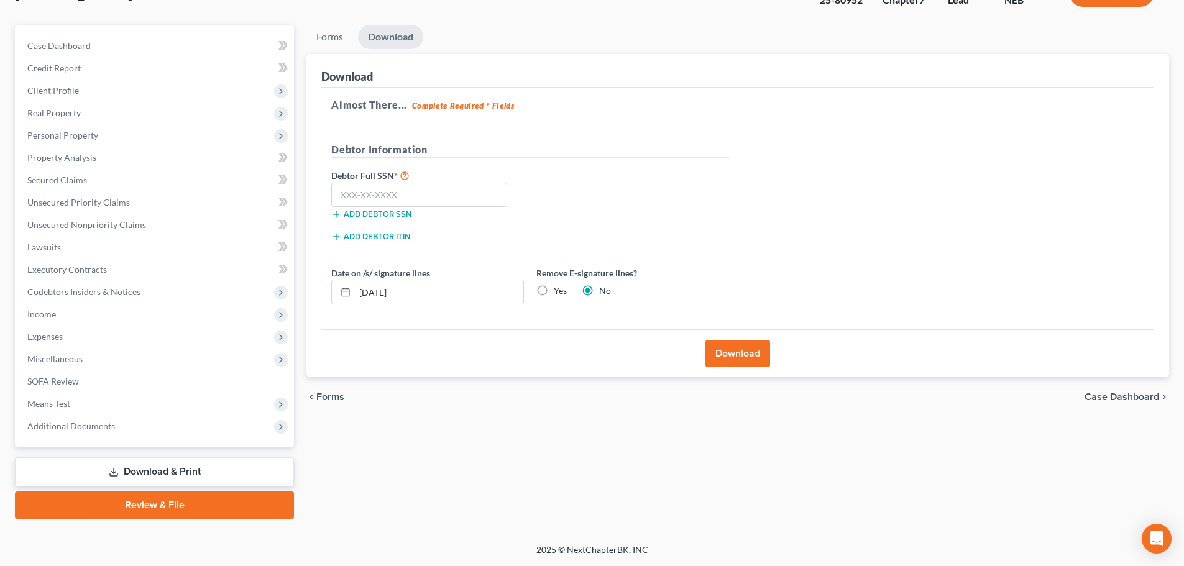
scroll to position [94, 0]
click at [422, 202] on input "text" at bounding box center [419, 195] width 176 height 25
type input "505-13-1774"
drag, startPoint x: 428, startPoint y: 295, endPoint x: 290, endPoint y: 310, distance: 138.8
click at [291, 298] on div "Petition Navigation Case Dashboard Payments Invoices Payments Payments Credit R…" at bounding box center [592, 272] width 1166 height 494
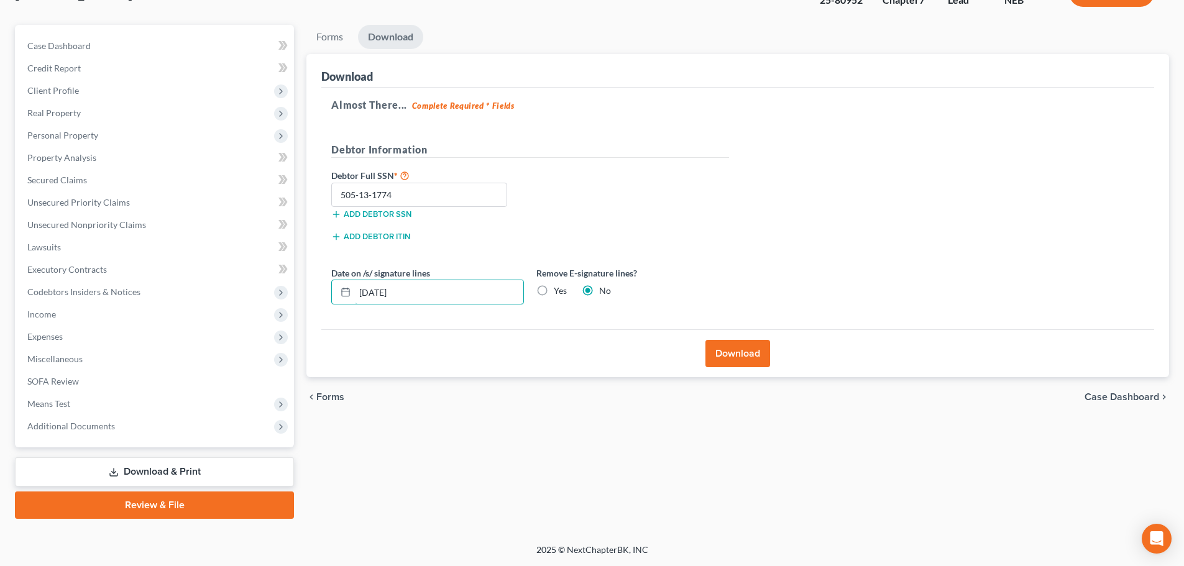
type input "[DATE]"
click at [737, 349] on button "Download" at bounding box center [737, 353] width 65 height 27
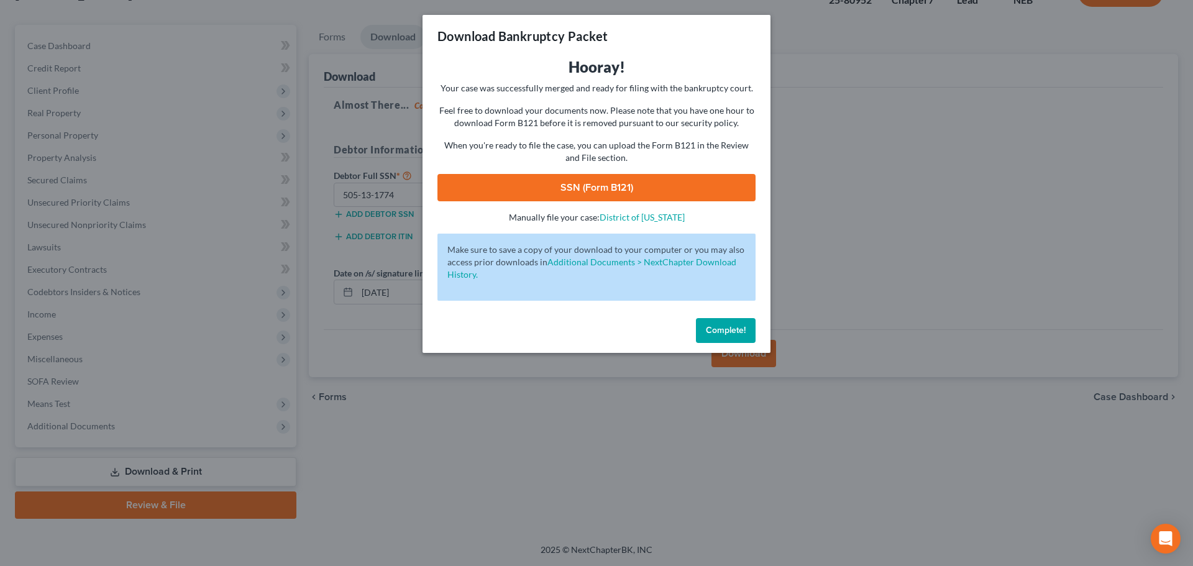
click at [580, 181] on link "SSN (Form B121)" at bounding box center [596, 187] width 318 height 27
click at [713, 339] on button "Complete!" at bounding box center [726, 330] width 60 height 25
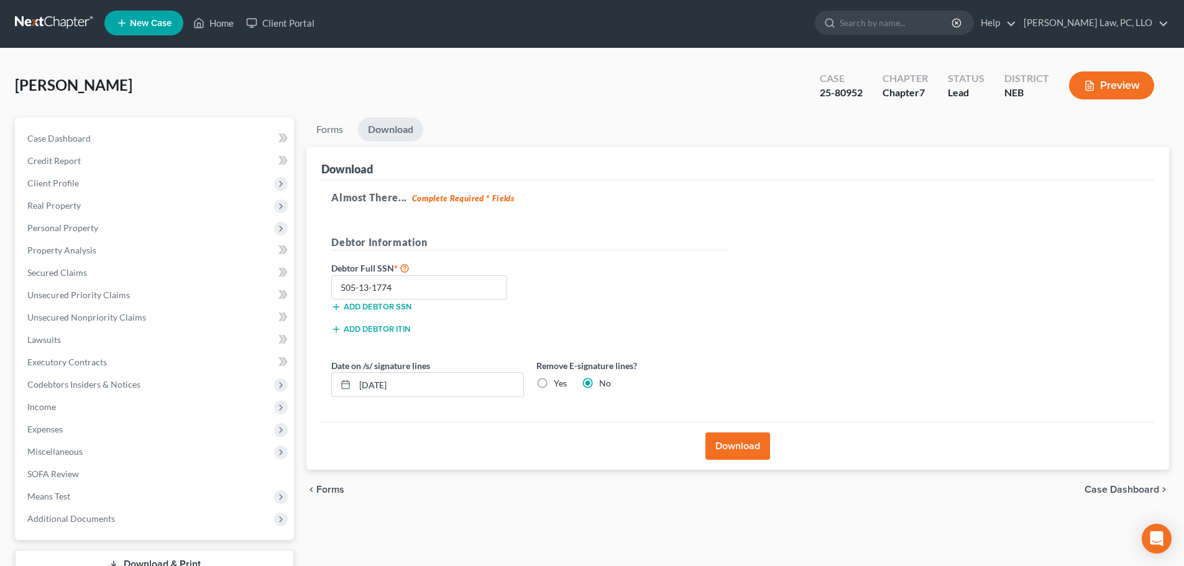
scroll to position [0, 0]
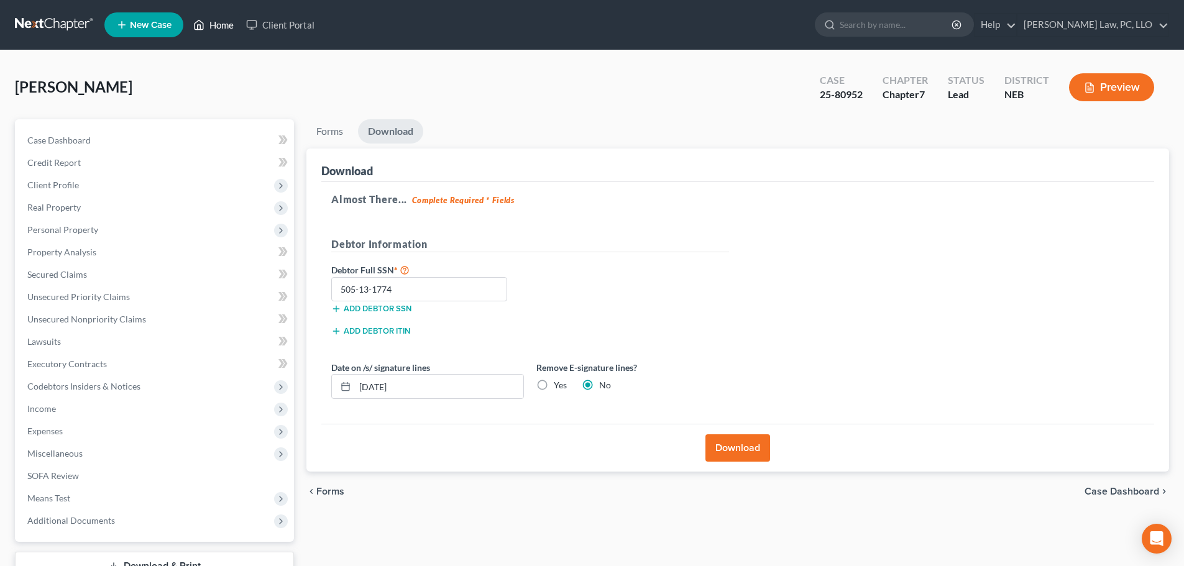
click at [233, 24] on link "Home" at bounding box center [213, 25] width 53 height 22
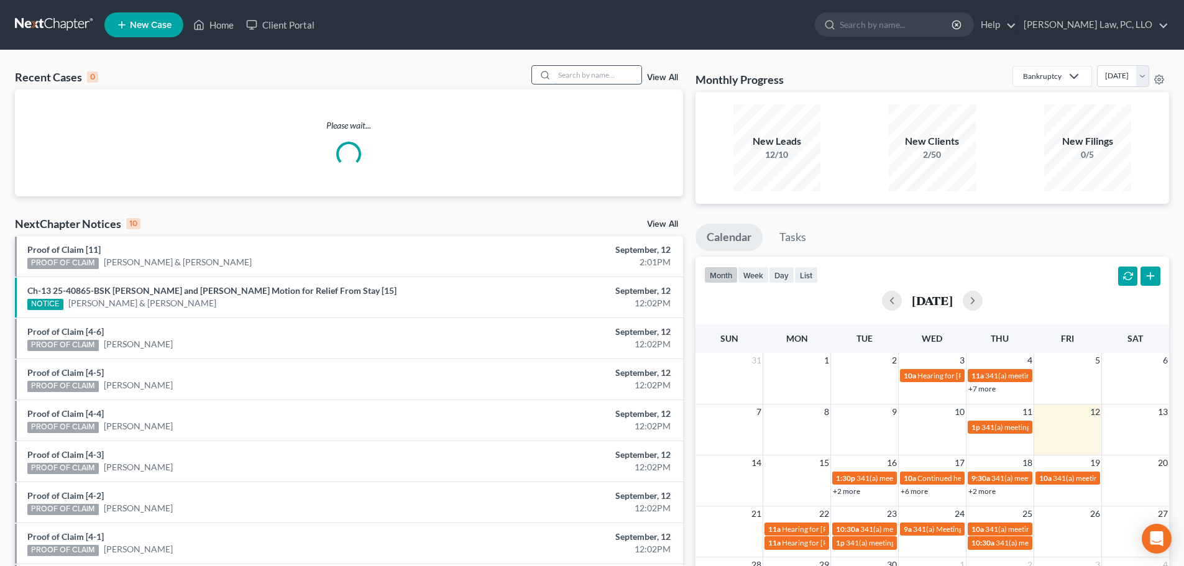
click at [587, 76] on input "search" at bounding box center [597, 75] width 87 height 18
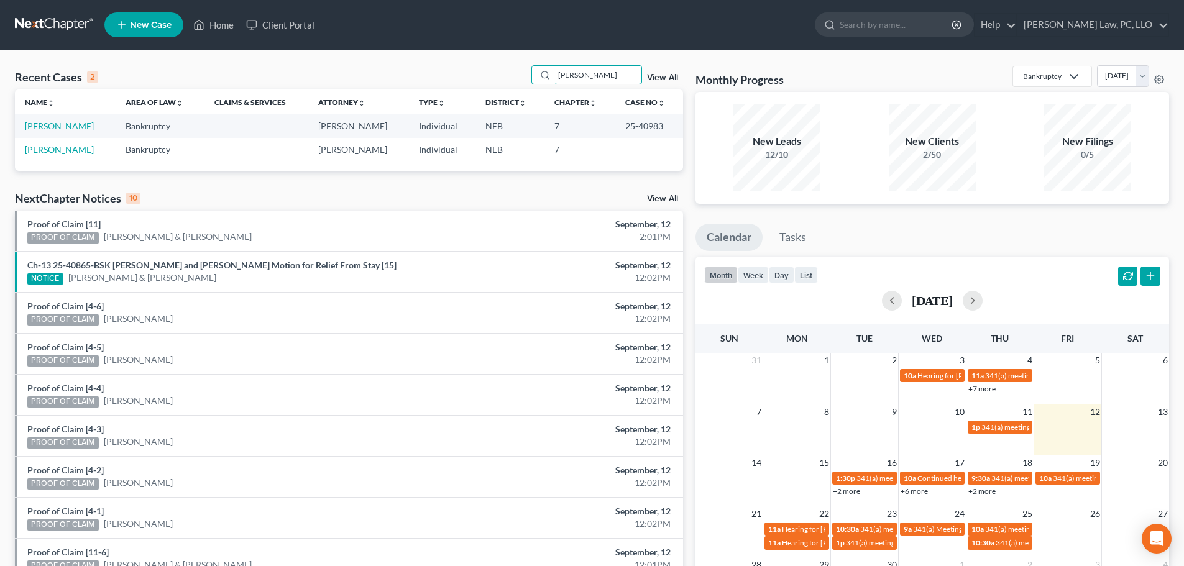
type input "[PERSON_NAME]"
click at [41, 130] on link "[PERSON_NAME]" at bounding box center [59, 126] width 69 height 11
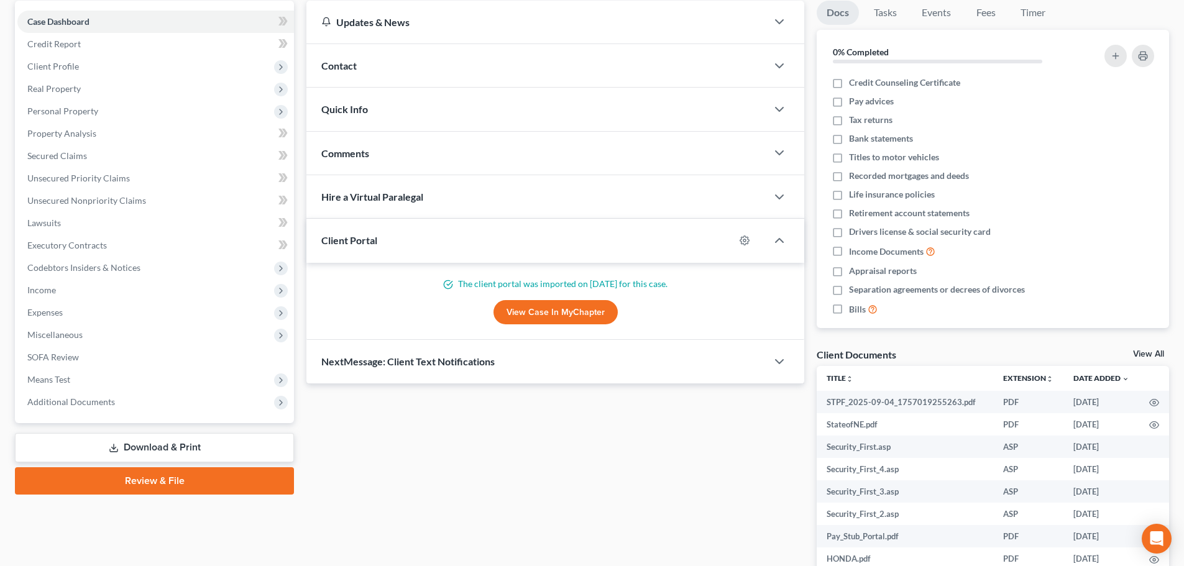
scroll to position [234, 0]
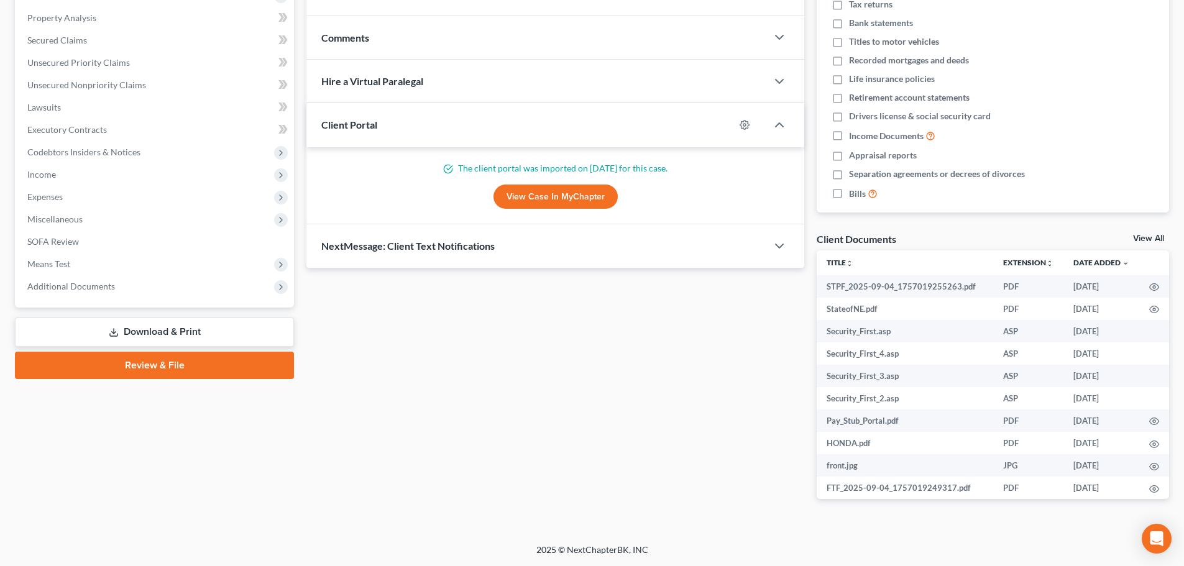
click at [155, 337] on link "Download & Print" at bounding box center [154, 332] width 279 height 29
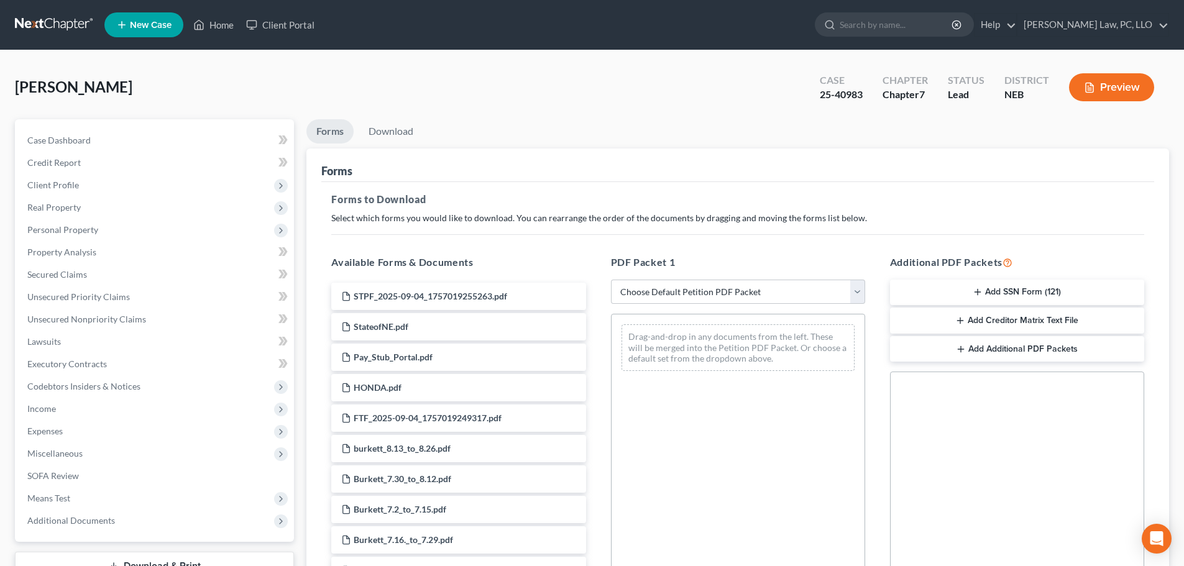
click at [939, 285] on button "Add SSN Form (121)" at bounding box center [1017, 293] width 254 height 26
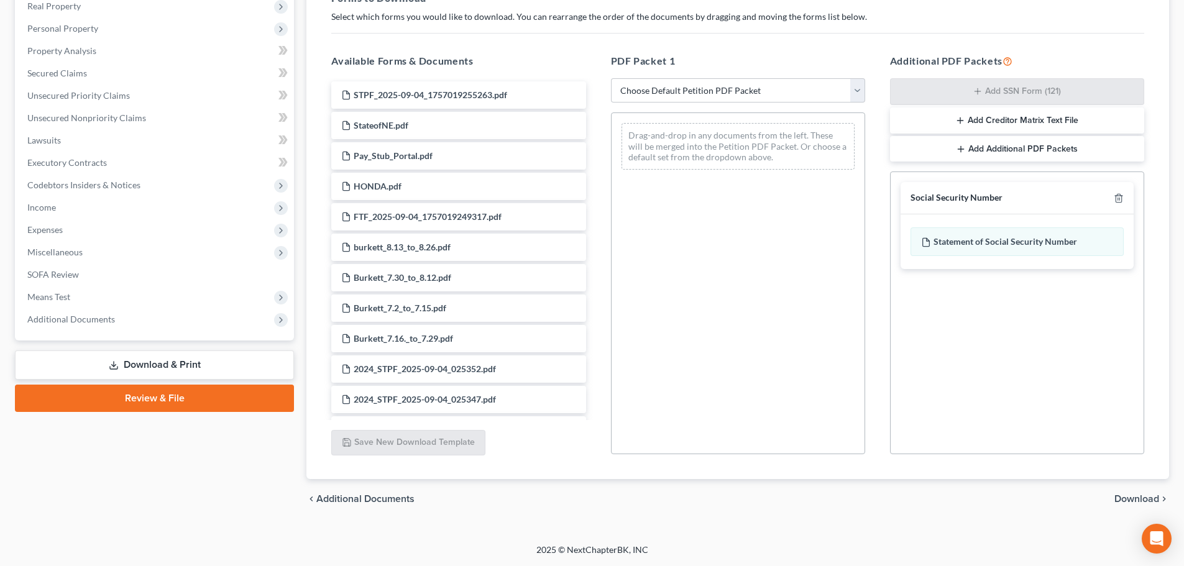
click at [1133, 495] on span "Download" at bounding box center [1136, 499] width 45 height 10
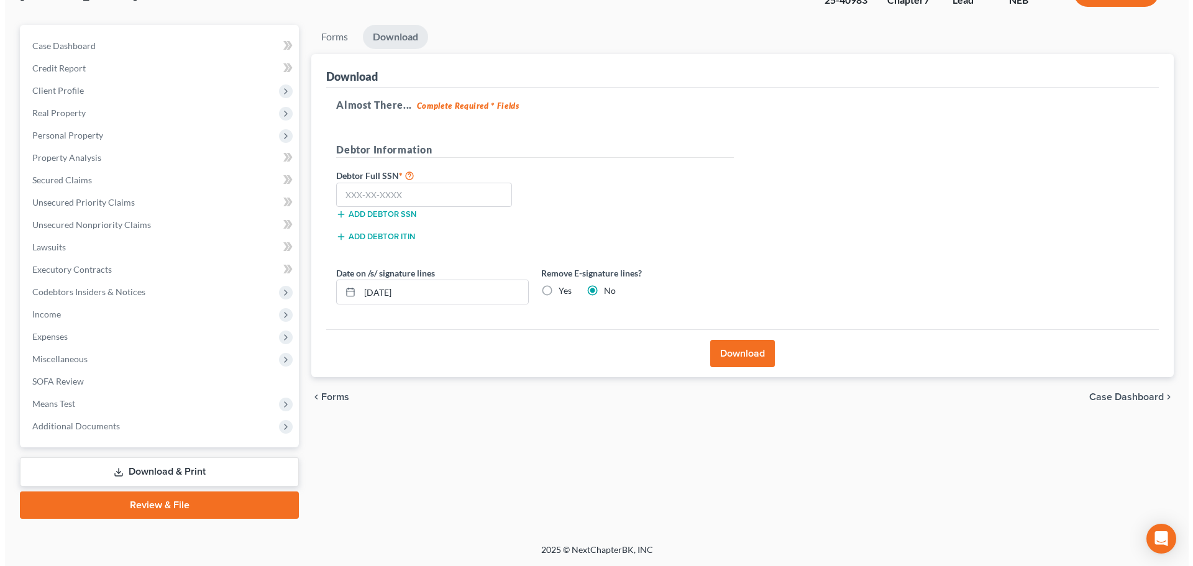
scroll to position [94, 0]
click at [360, 188] on input "text" at bounding box center [419, 195] width 176 height 25
type input "506-76-2509"
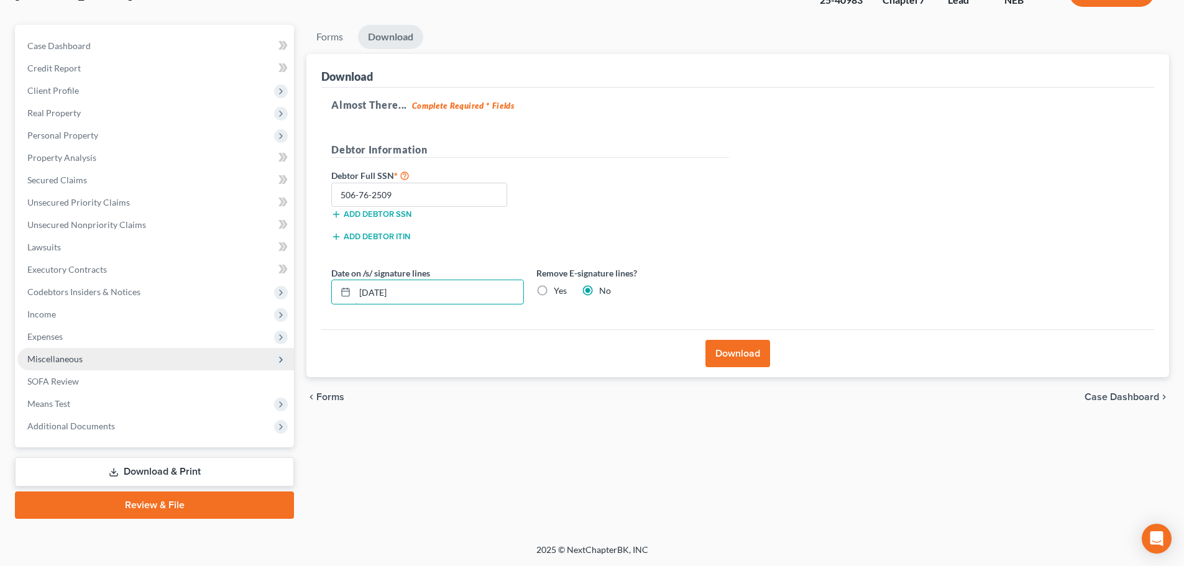
drag, startPoint x: 423, startPoint y: 285, endPoint x: 262, endPoint y: 354, distance: 175.7
click at [262, 342] on div "Petition Navigation Case Dashboard Payments Invoices Payments Payments Credit R…" at bounding box center [592, 272] width 1166 height 494
type input "[DATE]"
click at [733, 361] on button "Download" at bounding box center [737, 353] width 65 height 27
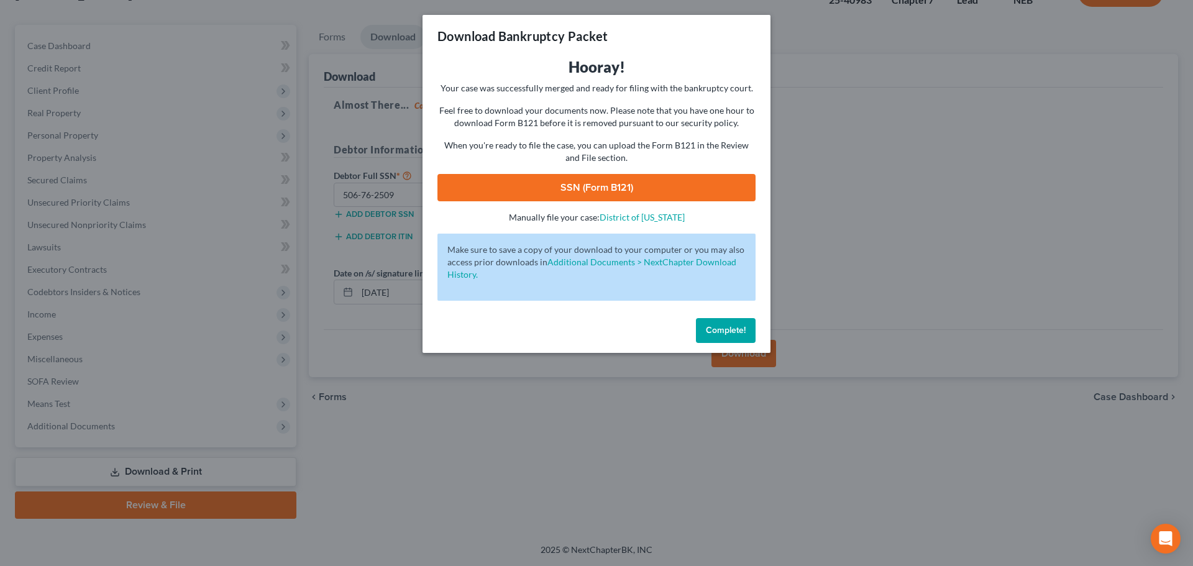
click at [576, 188] on link "SSN (Form B121)" at bounding box center [596, 187] width 318 height 27
click at [735, 325] on span "Complete!" at bounding box center [726, 330] width 40 height 11
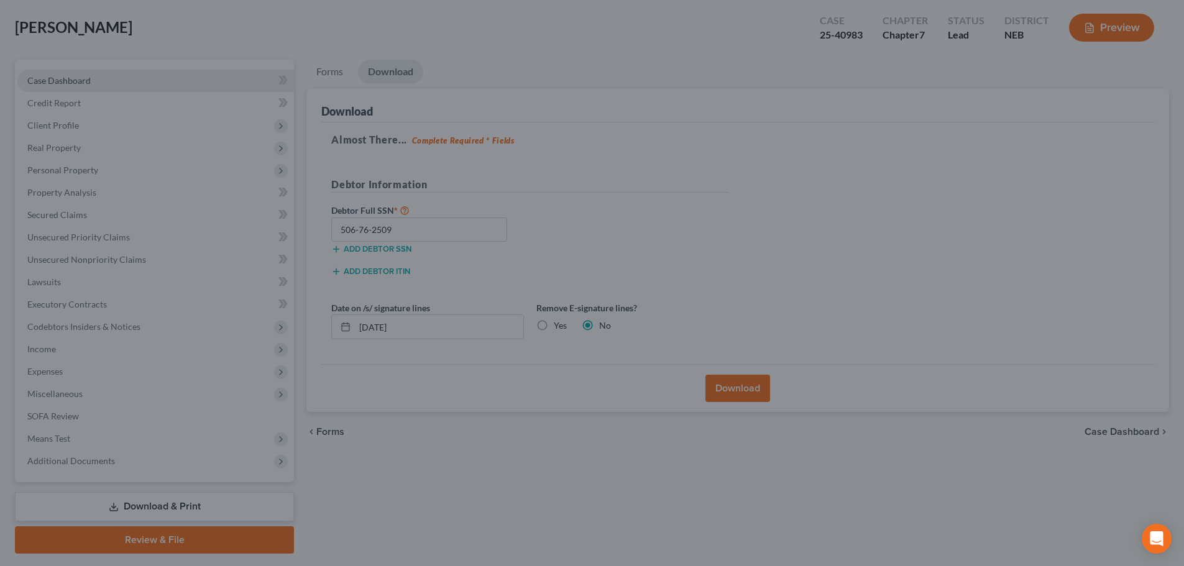
scroll to position [0, 0]
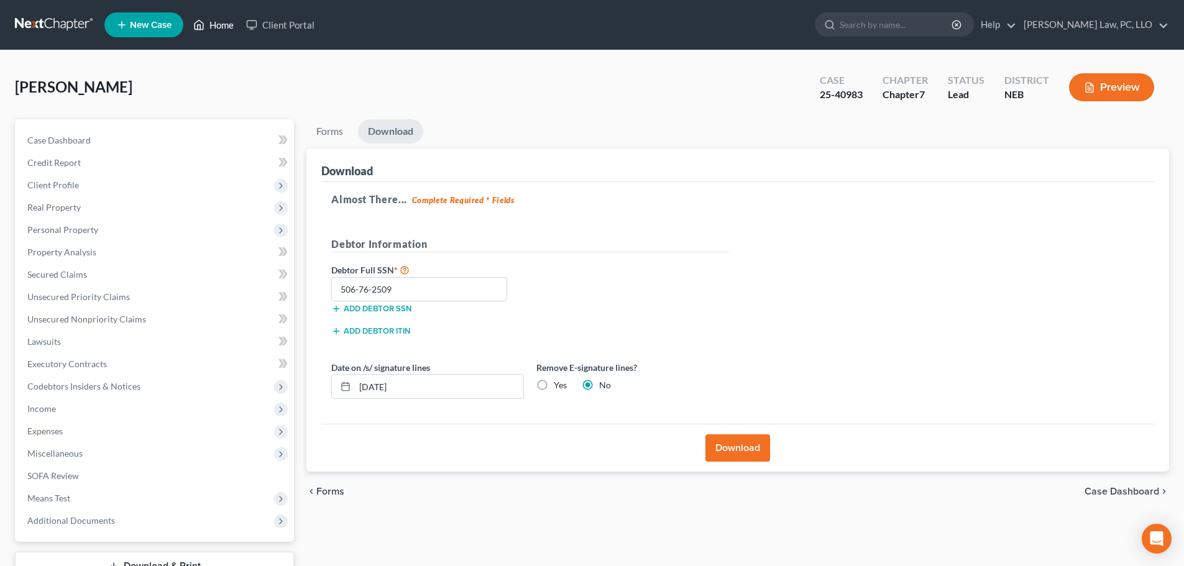
click at [219, 23] on link "Home" at bounding box center [213, 25] width 53 height 22
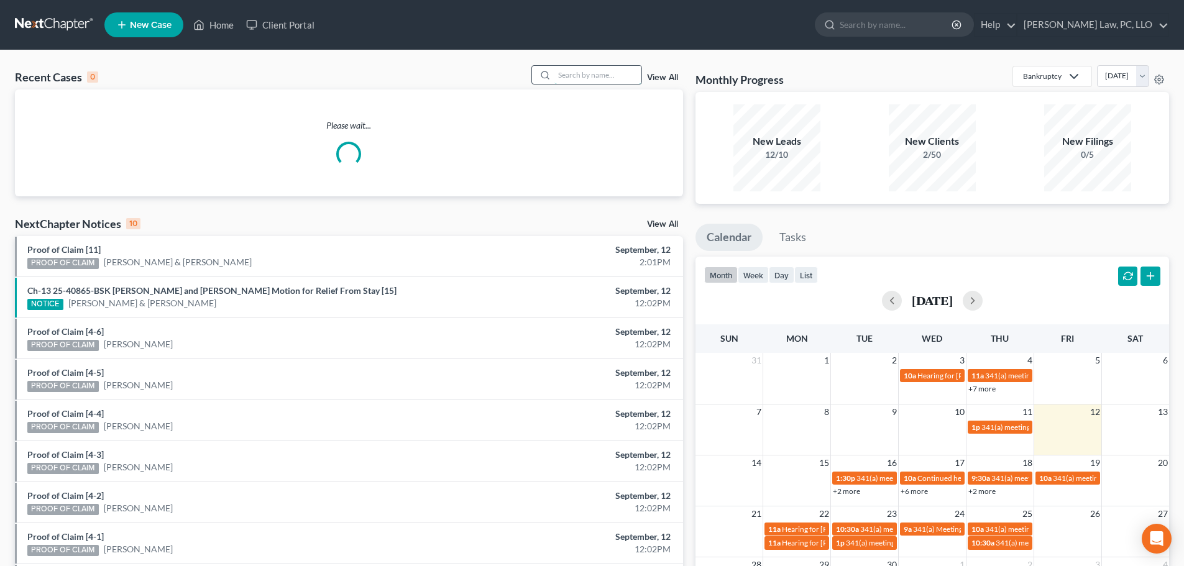
click at [608, 71] on input "search" at bounding box center [597, 75] width 87 height 18
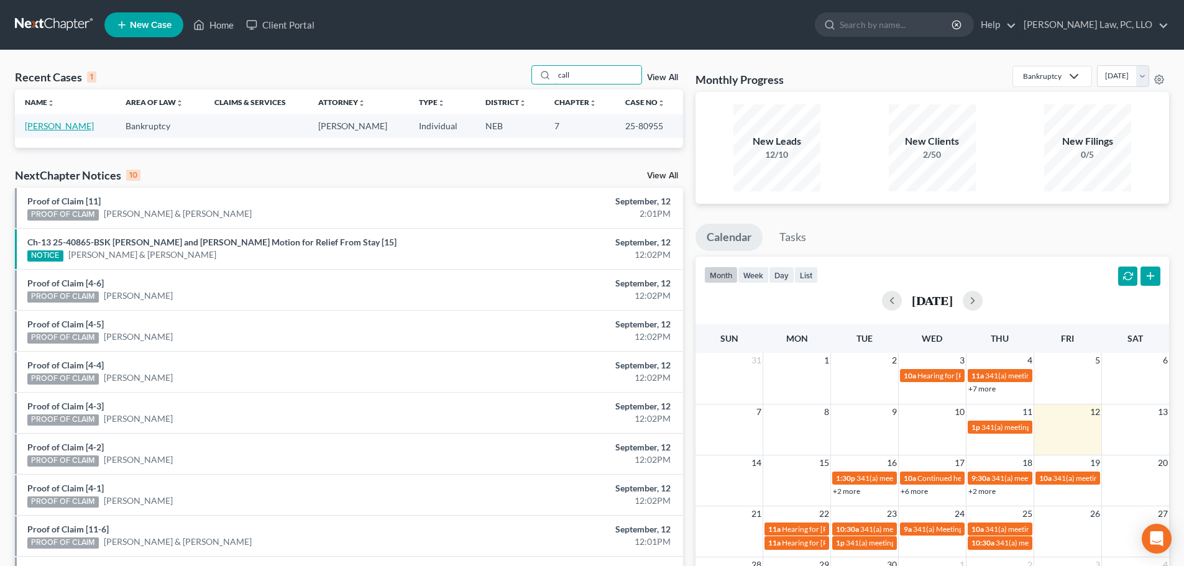
type input "call"
click at [63, 128] on link "[PERSON_NAME]" at bounding box center [59, 126] width 69 height 11
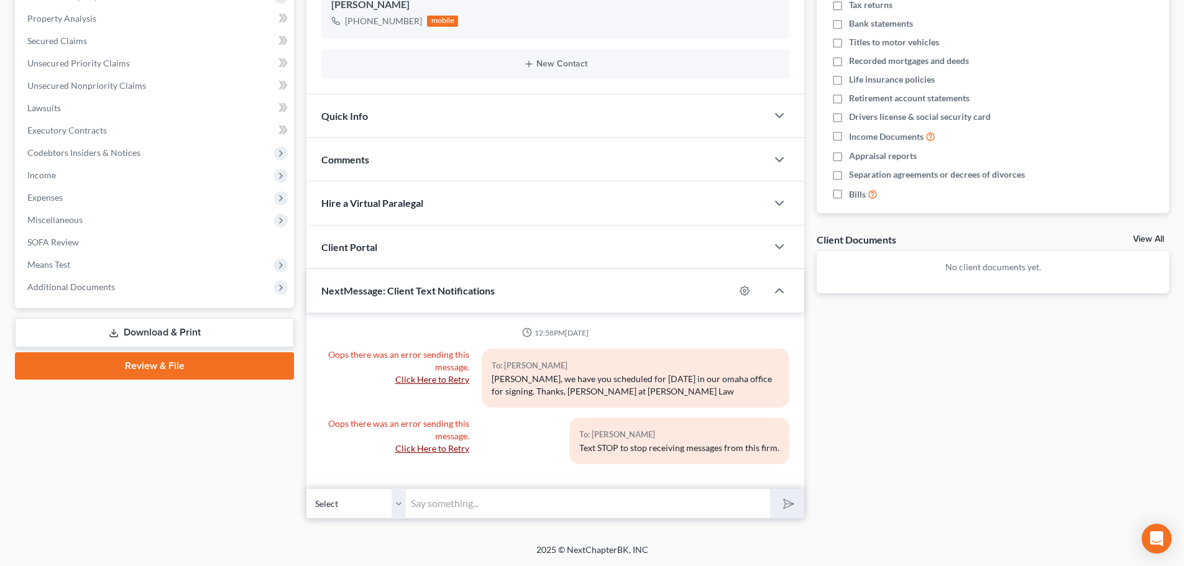
click at [158, 337] on link "Download & Print" at bounding box center [154, 332] width 279 height 29
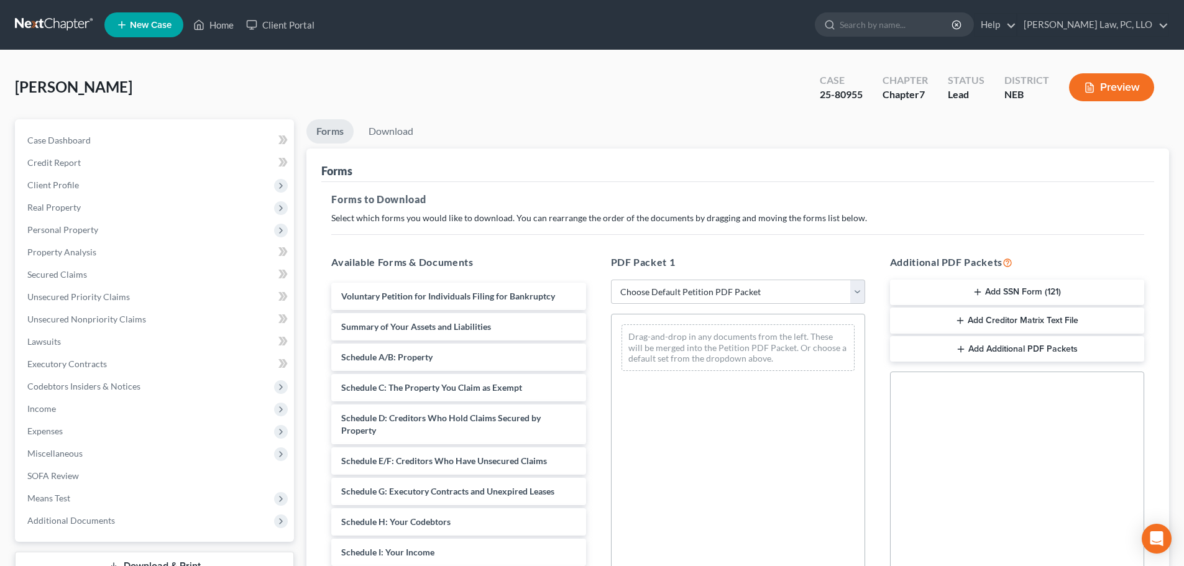
click at [951, 297] on button "Add SSN Form (121)" at bounding box center [1017, 293] width 254 height 26
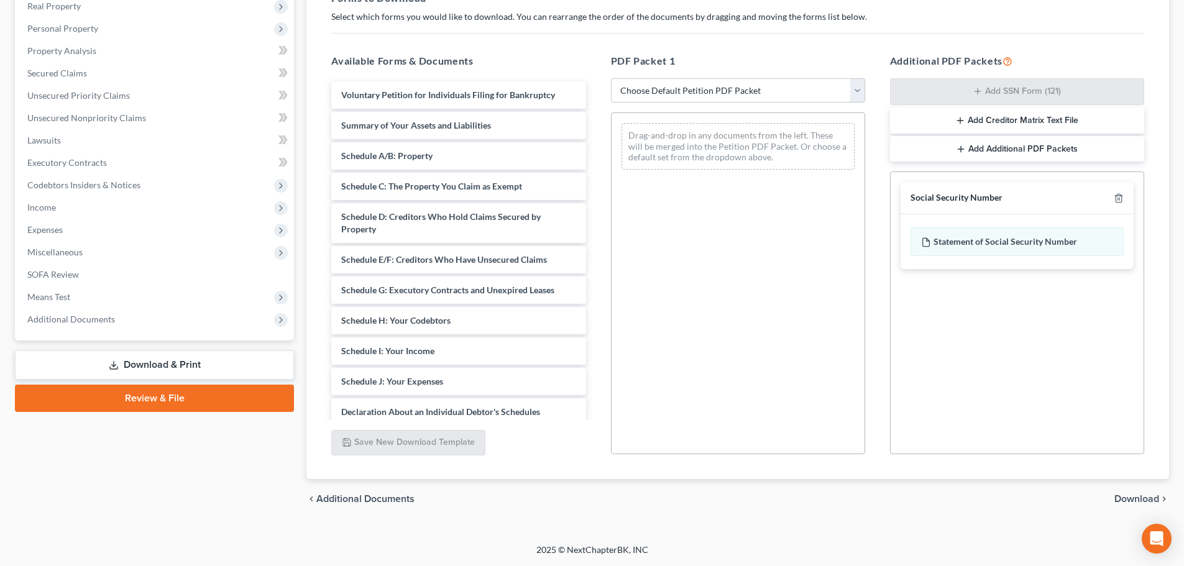
click at [1115, 496] on span "Download" at bounding box center [1136, 499] width 45 height 10
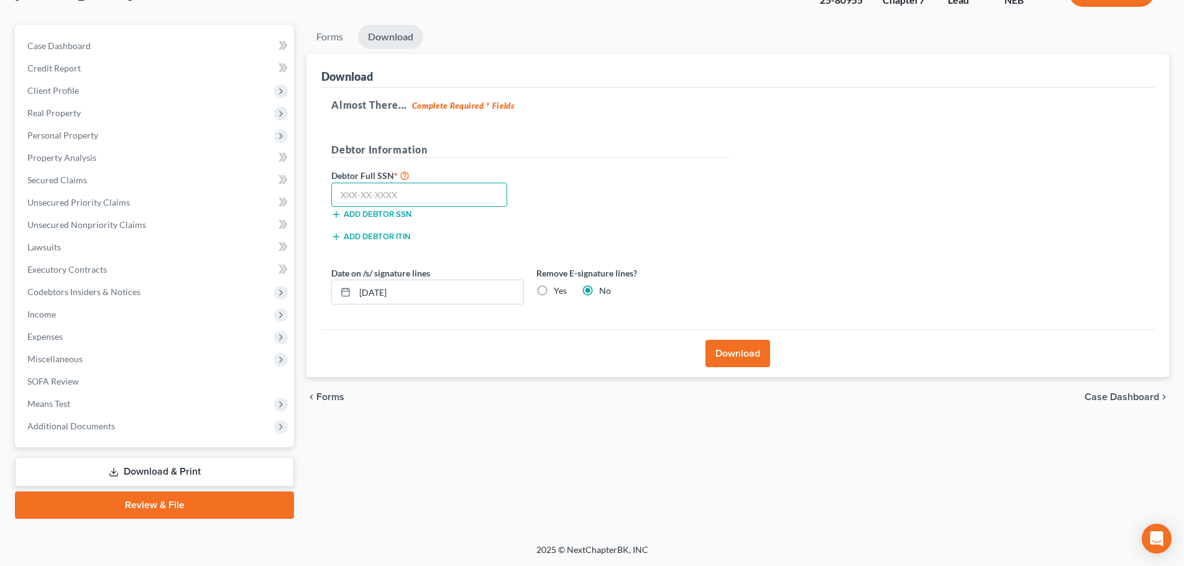
click at [378, 198] on input "text" at bounding box center [419, 195] width 176 height 25
type input "505-54-6806"
drag, startPoint x: 421, startPoint y: 293, endPoint x: 255, endPoint y: 323, distance: 168.6
click at [255, 323] on div "Petition Navigation Case Dashboard Payments Invoices Payments Payments Credit R…" at bounding box center [592, 272] width 1166 height 494
type input "[DATE]"
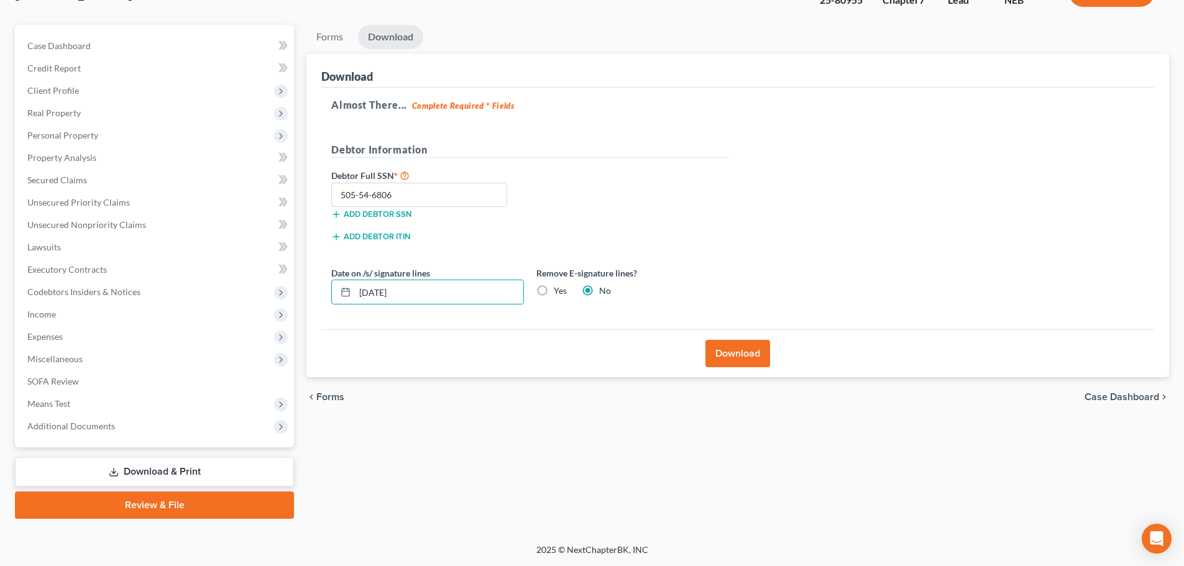
click at [748, 352] on button "Download" at bounding box center [737, 353] width 65 height 27
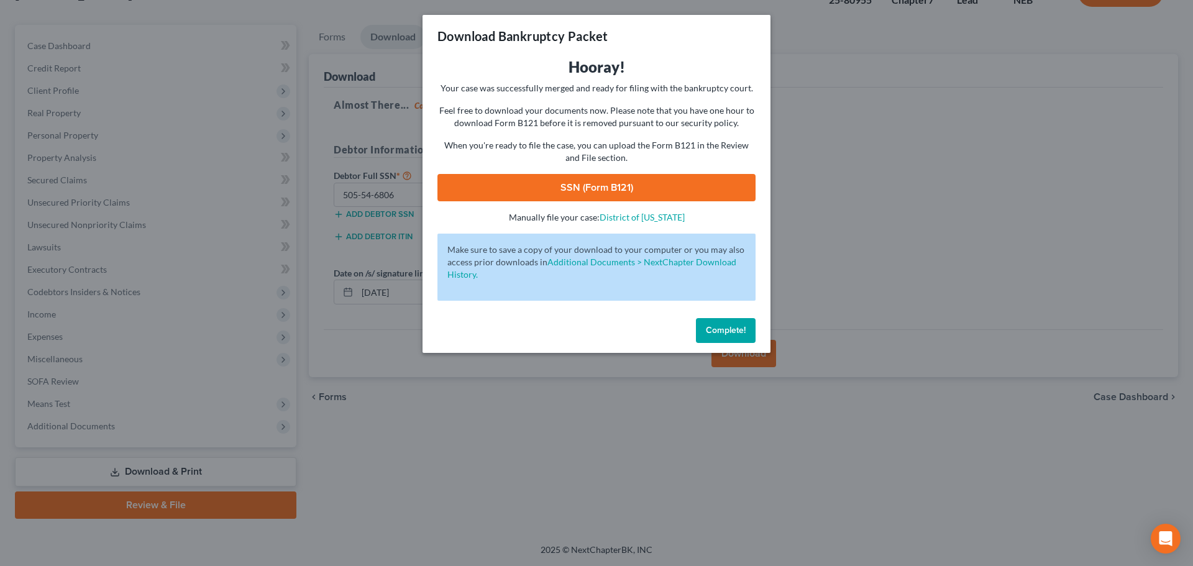
click at [608, 188] on link "SSN (Form B121)" at bounding box center [596, 187] width 318 height 27
click at [718, 329] on span "Complete!" at bounding box center [726, 330] width 40 height 11
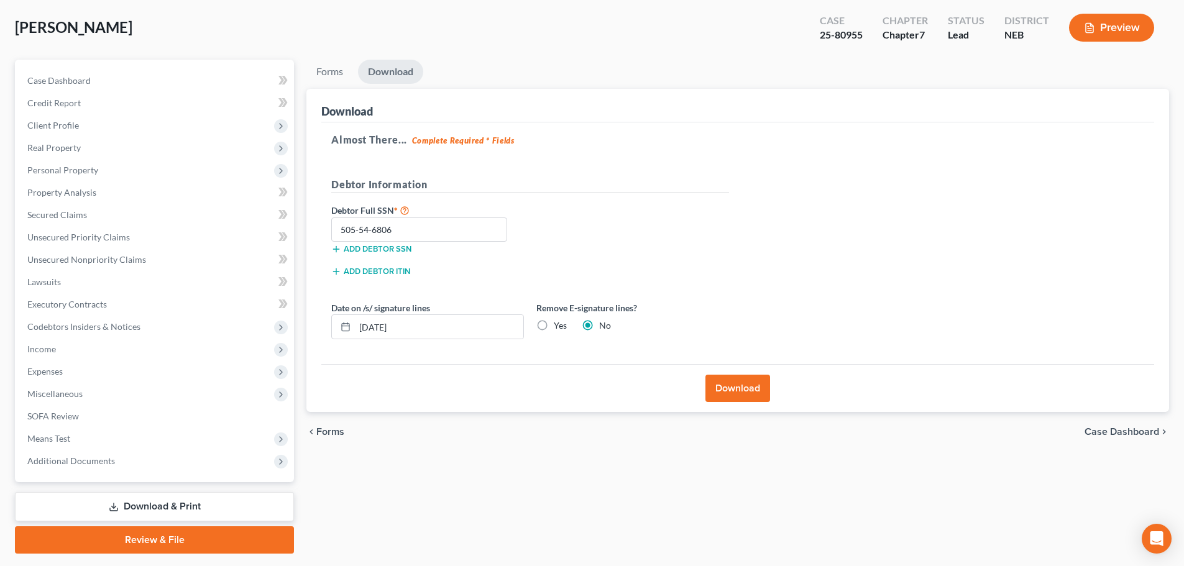
scroll to position [0, 0]
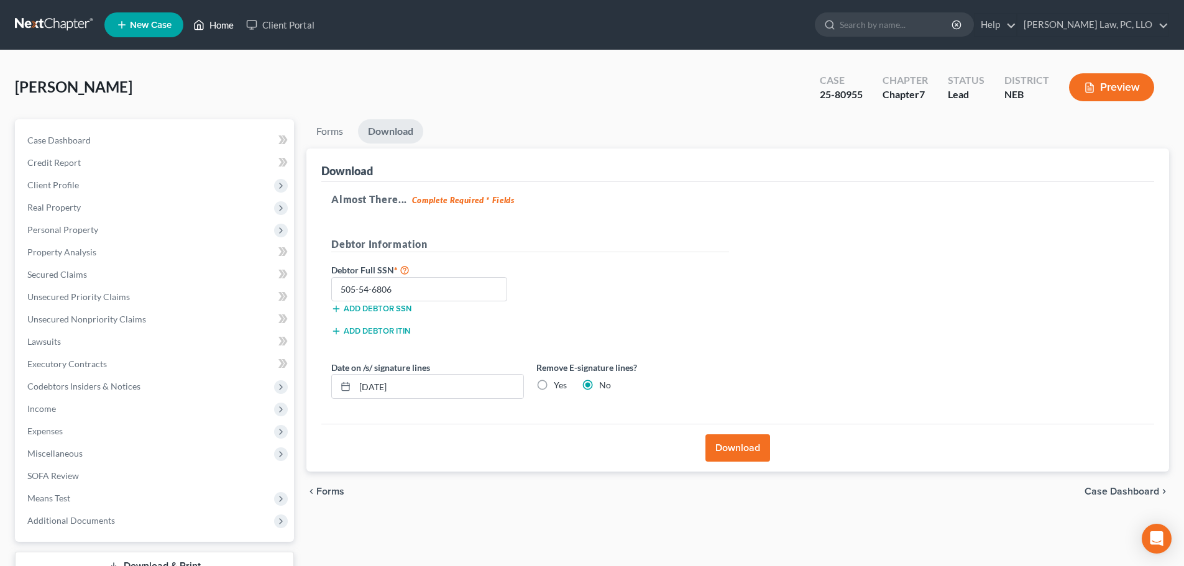
click at [217, 18] on link "Home" at bounding box center [213, 25] width 53 height 22
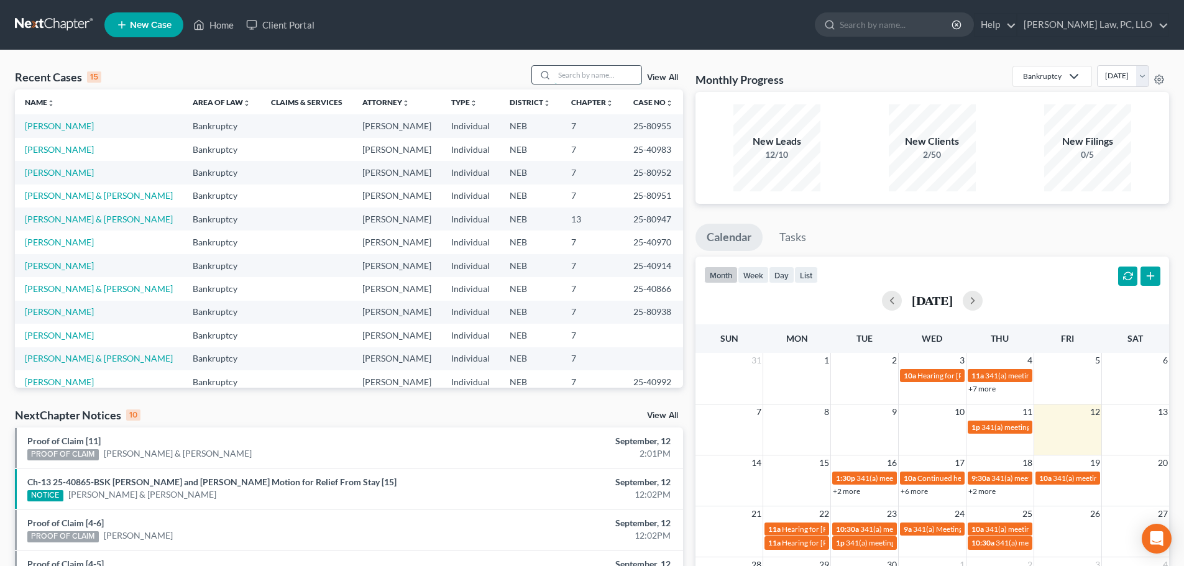
click at [618, 73] on input "search" at bounding box center [597, 75] width 87 height 18
click at [69, 384] on link "[PERSON_NAME]" at bounding box center [59, 382] width 69 height 11
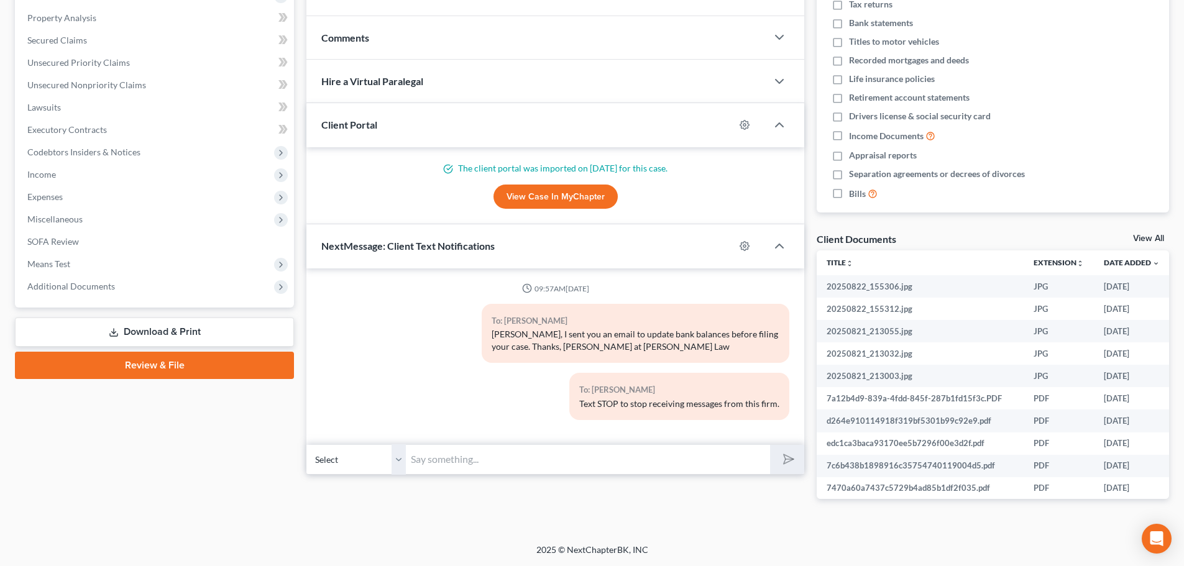
click at [149, 332] on link "Download & Print" at bounding box center [154, 332] width 279 height 29
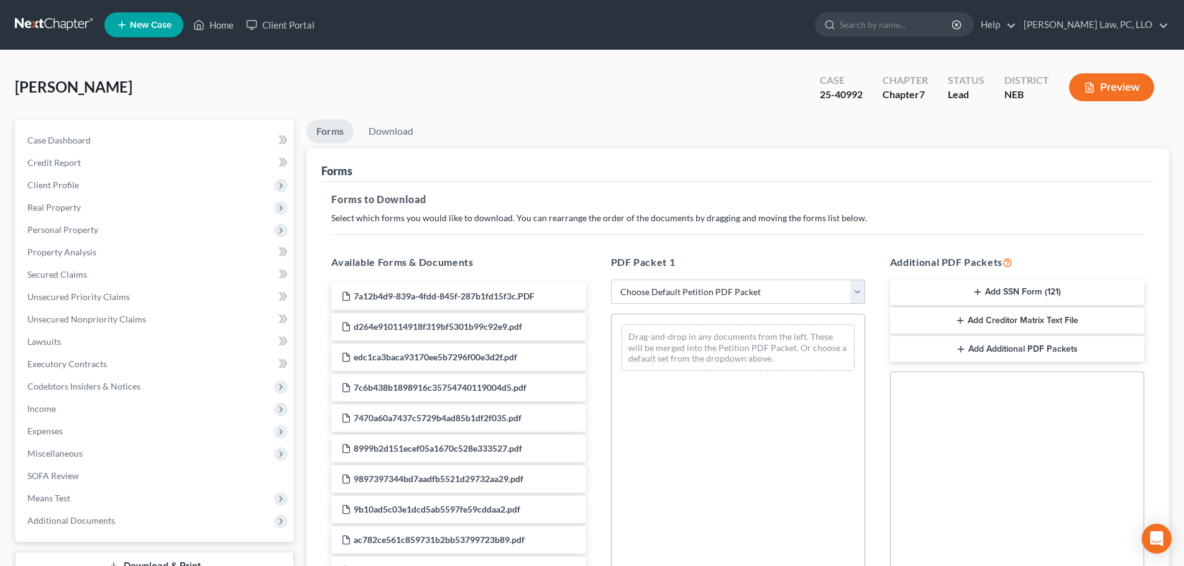
click at [1027, 290] on button "Add SSN Form (121)" at bounding box center [1017, 293] width 254 height 26
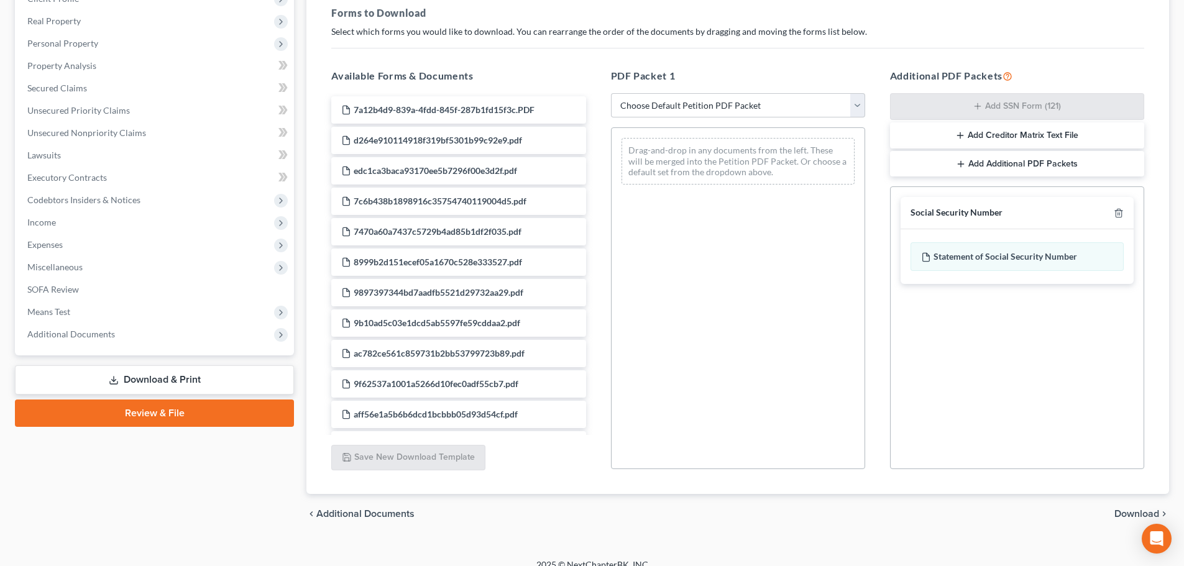
click at [1122, 510] on span "Download" at bounding box center [1136, 514] width 45 height 10
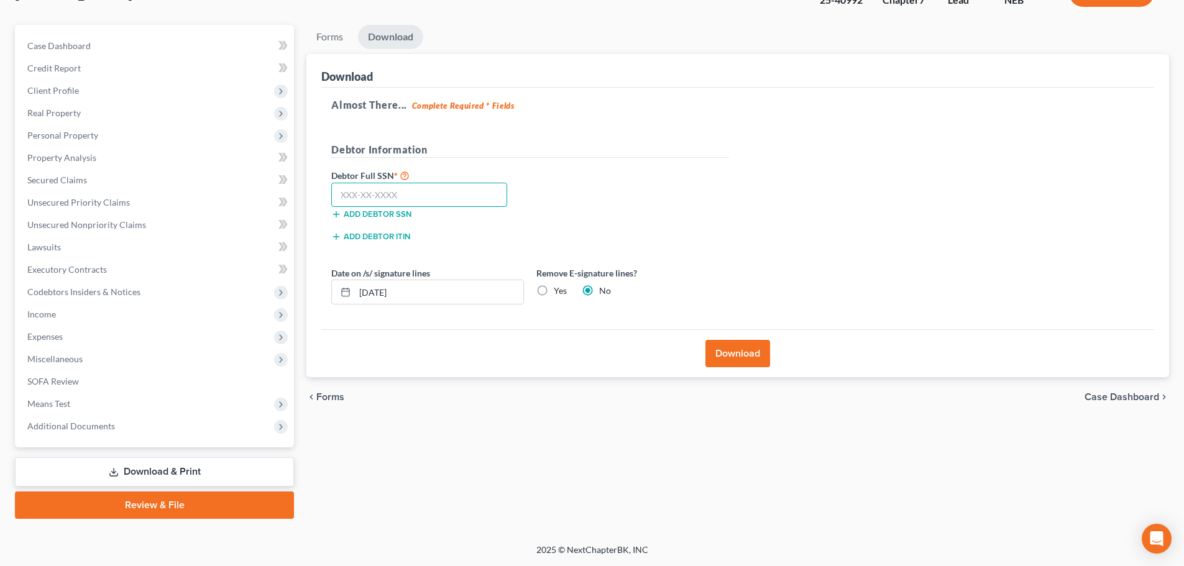
click at [411, 199] on input "text" at bounding box center [419, 195] width 176 height 25
type input "505-21-3742"
drag, startPoint x: 457, startPoint y: 294, endPoint x: 217, endPoint y: 326, distance: 242.0
click at [217, 326] on div "Petition Navigation Case Dashboard Payments Invoices Payments Payments Credit R…" at bounding box center [592, 272] width 1166 height 494
type input "[DATE]"
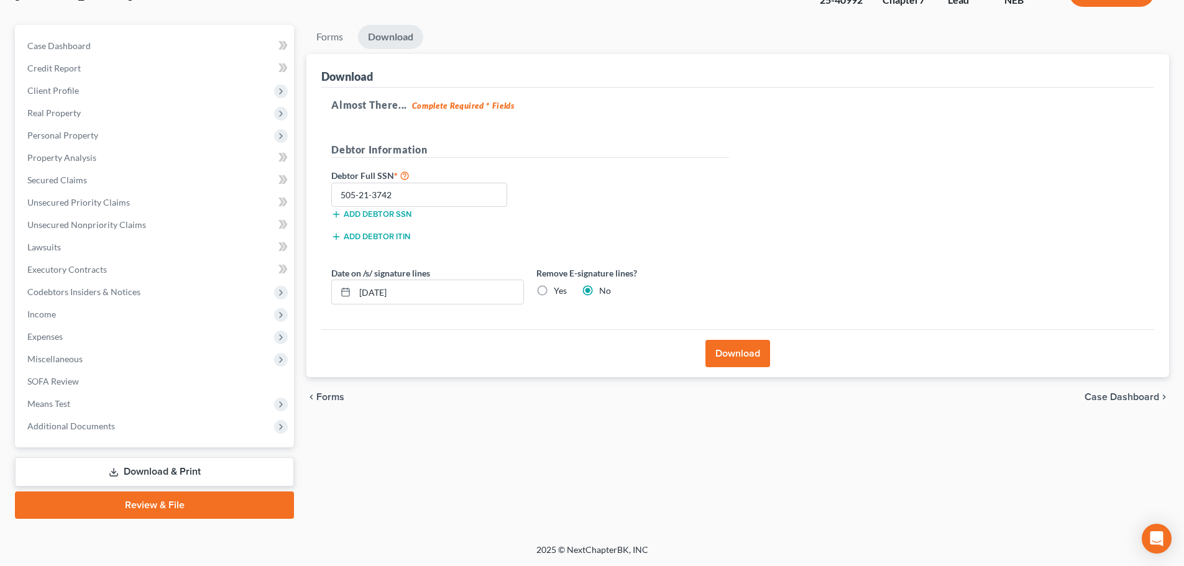
click at [754, 363] on button "Download" at bounding box center [737, 353] width 65 height 27
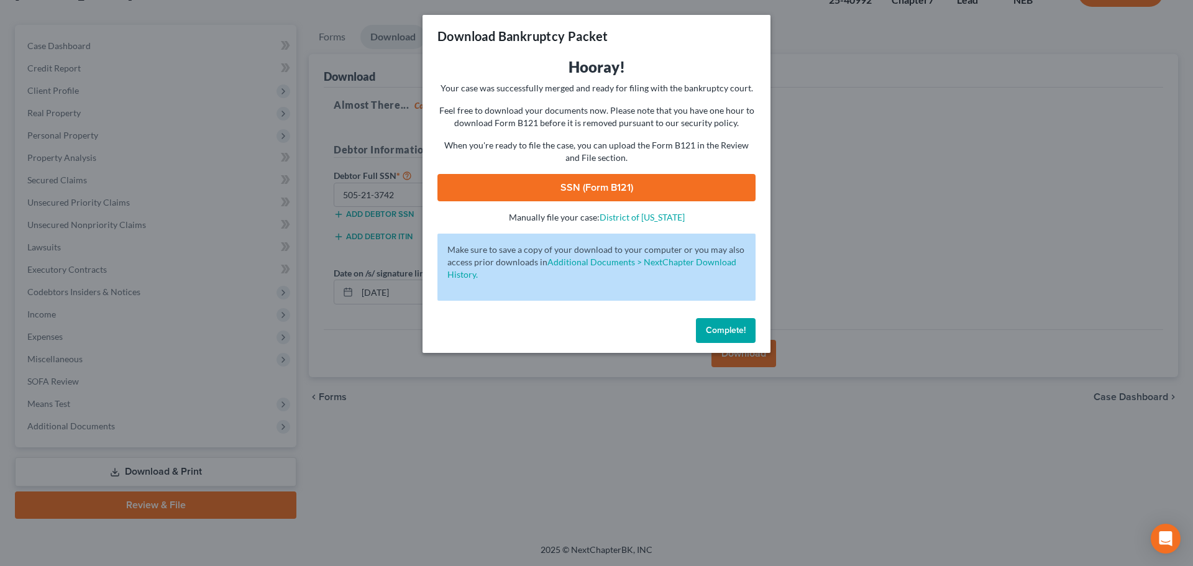
click at [606, 184] on link "SSN (Form B121)" at bounding box center [596, 187] width 318 height 27
drag, startPoint x: 712, startPoint y: 35, endPoint x: 716, endPoint y: 84, distance: 48.7
click at [712, 35] on div "Download Bankruptcy Packet" at bounding box center [597, 36] width 348 height 42
click at [708, 324] on button "Complete!" at bounding box center [726, 330] width 60 height 25
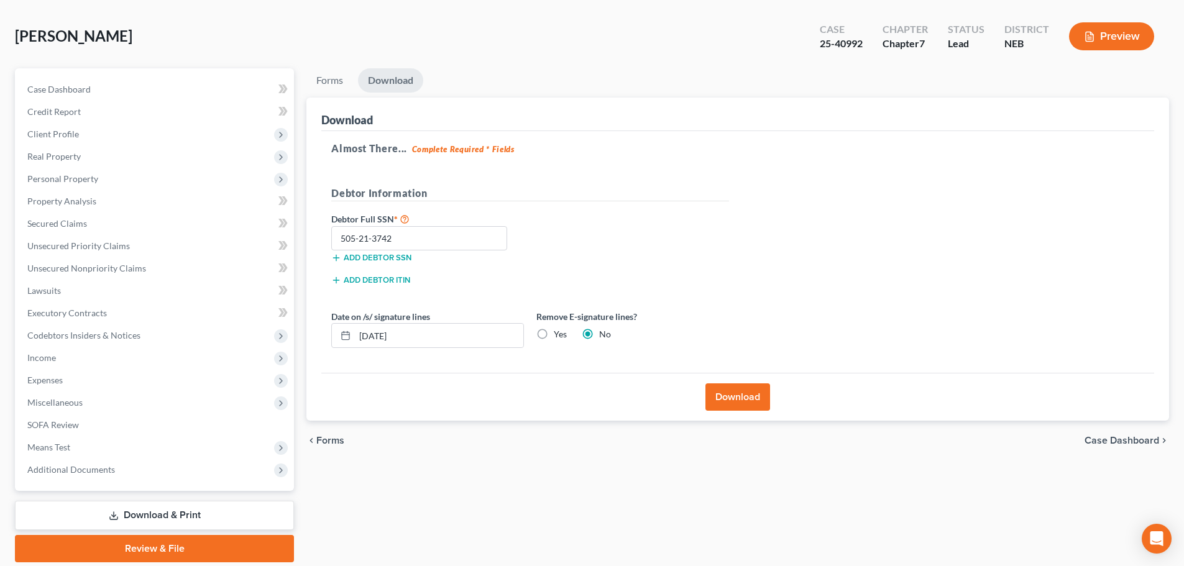
scroll to position [0, 0]
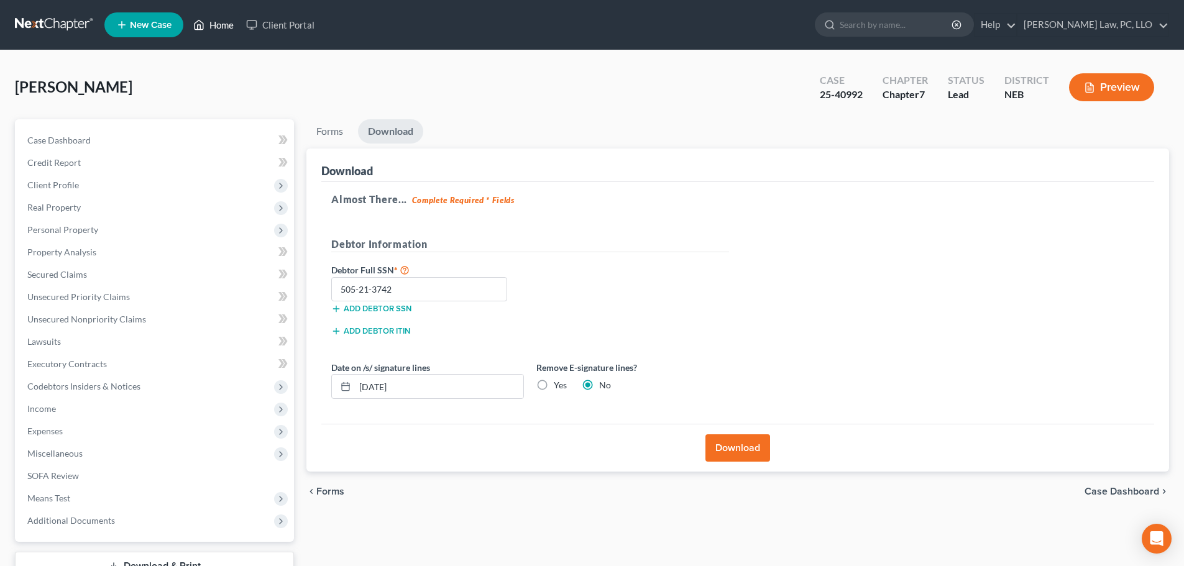
click at [226, 25] on link "Home" at bounding box center [213, 25] width 53 height 22
